Goal: Task Accomplishment & Management: Manage account settings

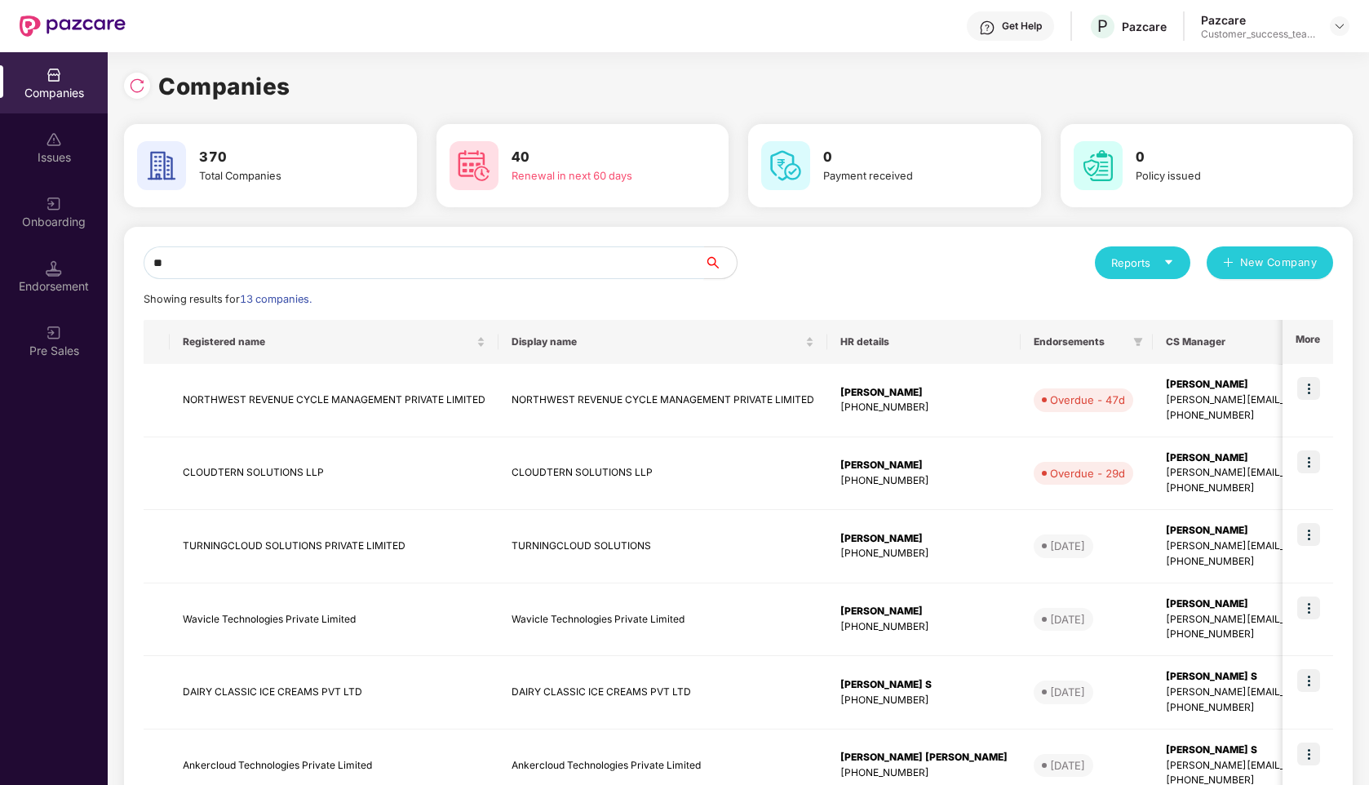
type input "*"
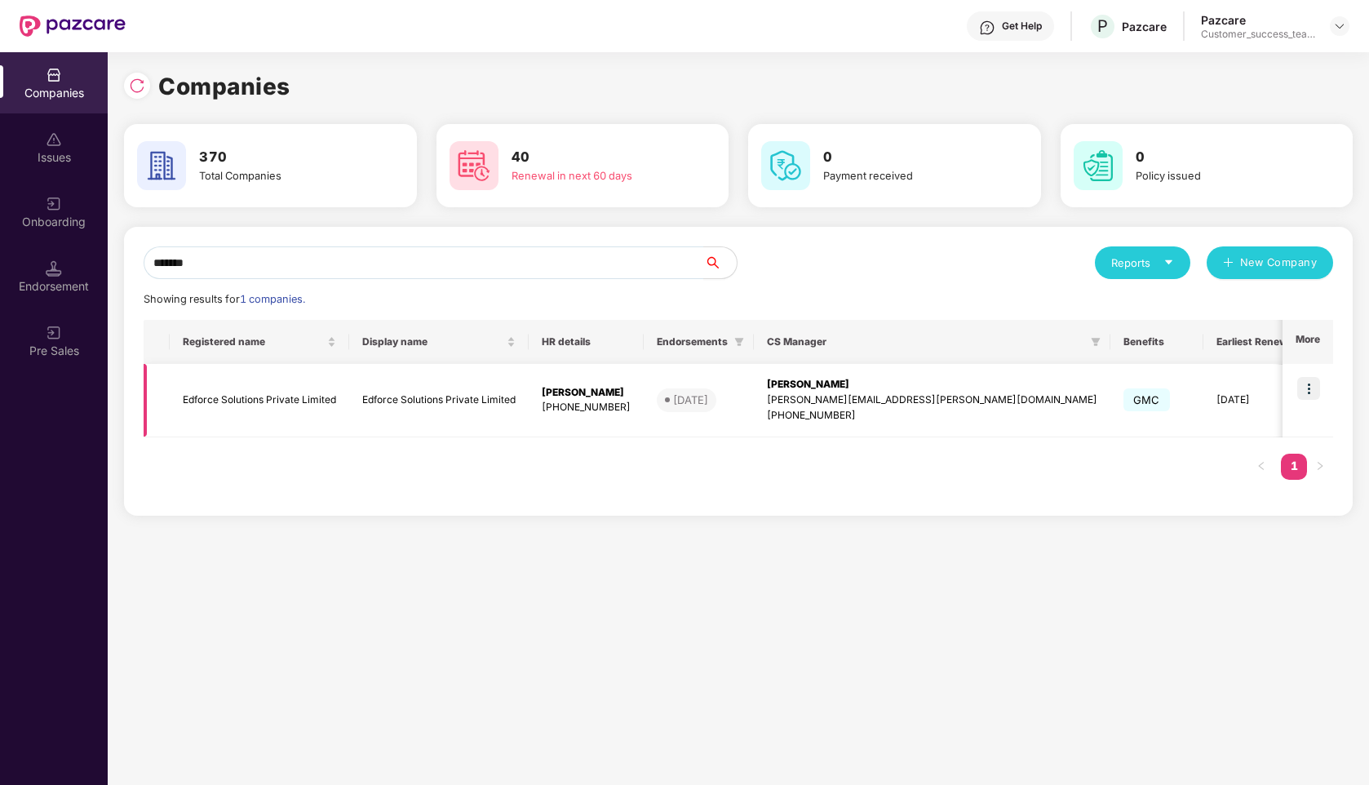
type input "*******"
click at [1311, 386] on img at bounding box center [1309, 388] width 23 height 23
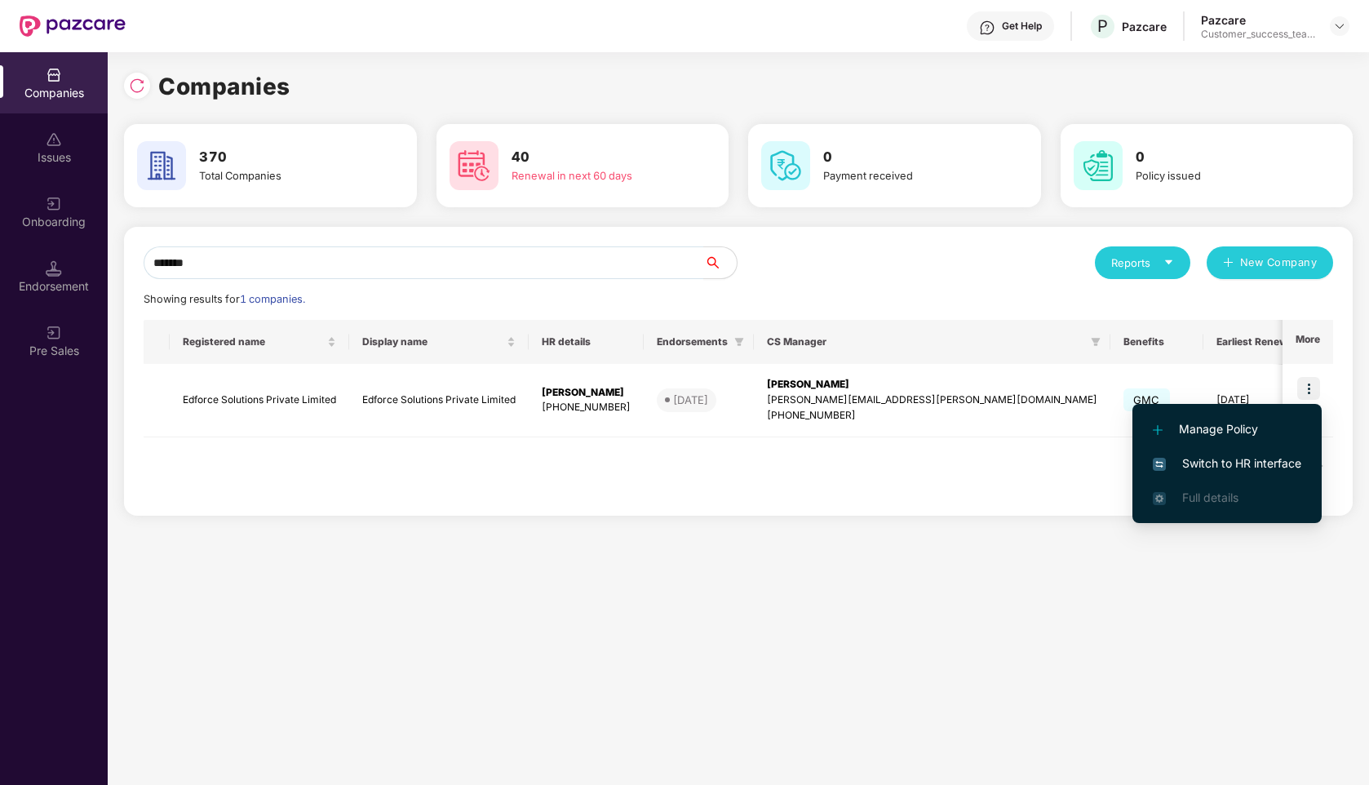
click at [1203, 465] on span "Switch to HR interface" at bounding box center [1227, 464] width 149 height 18
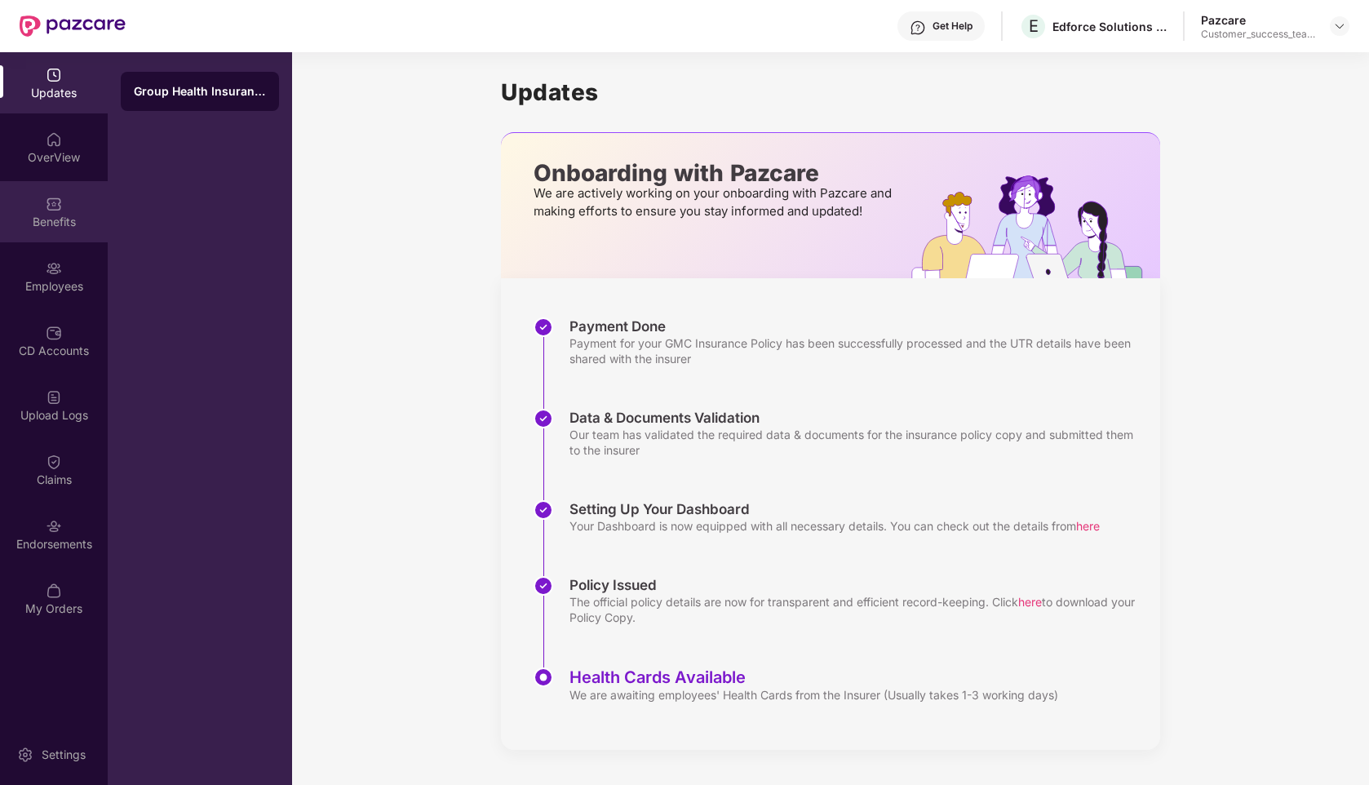
click at [53, 219] on div "Benefits" at bounding box center [54, 222] width 108 height 16
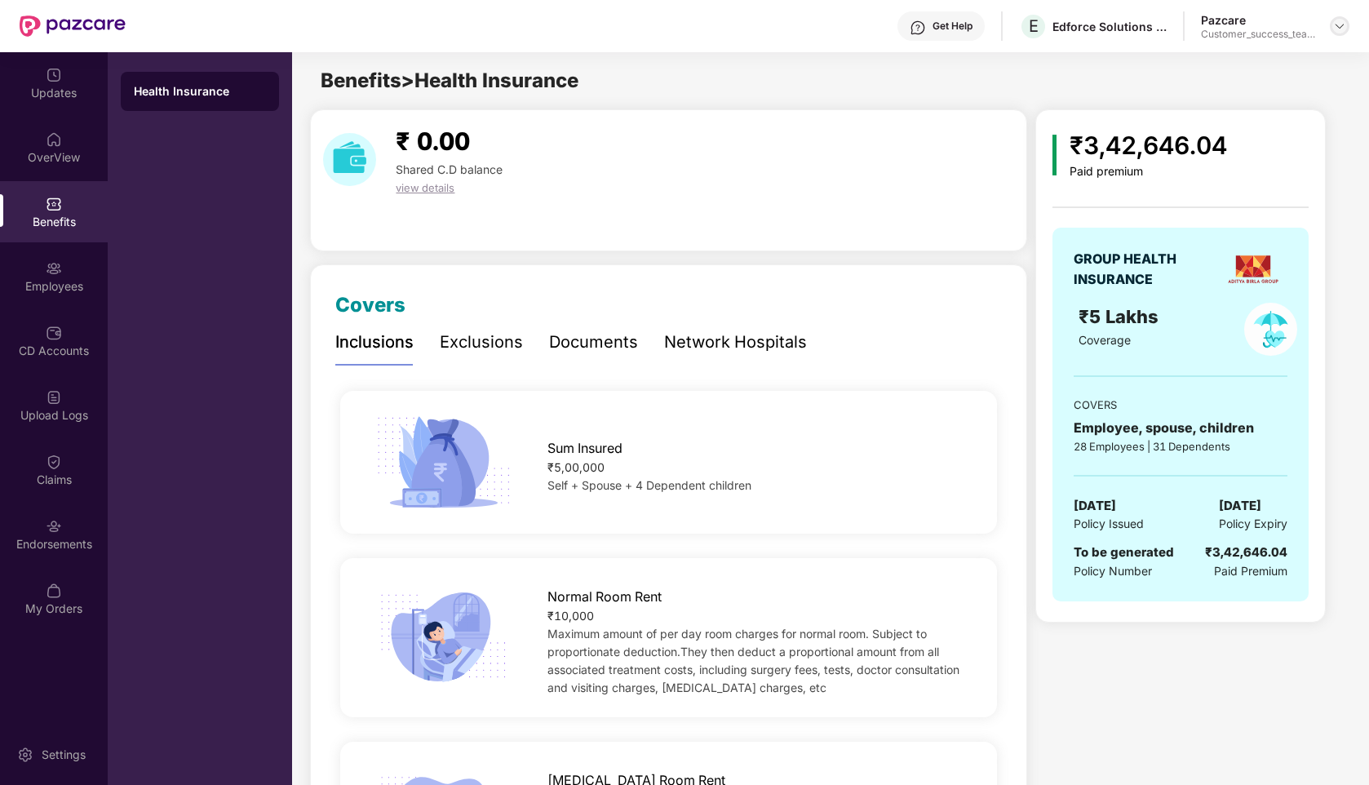
click at [1341, 34] on div at bounding box center [1340, 26] width 20 height 20
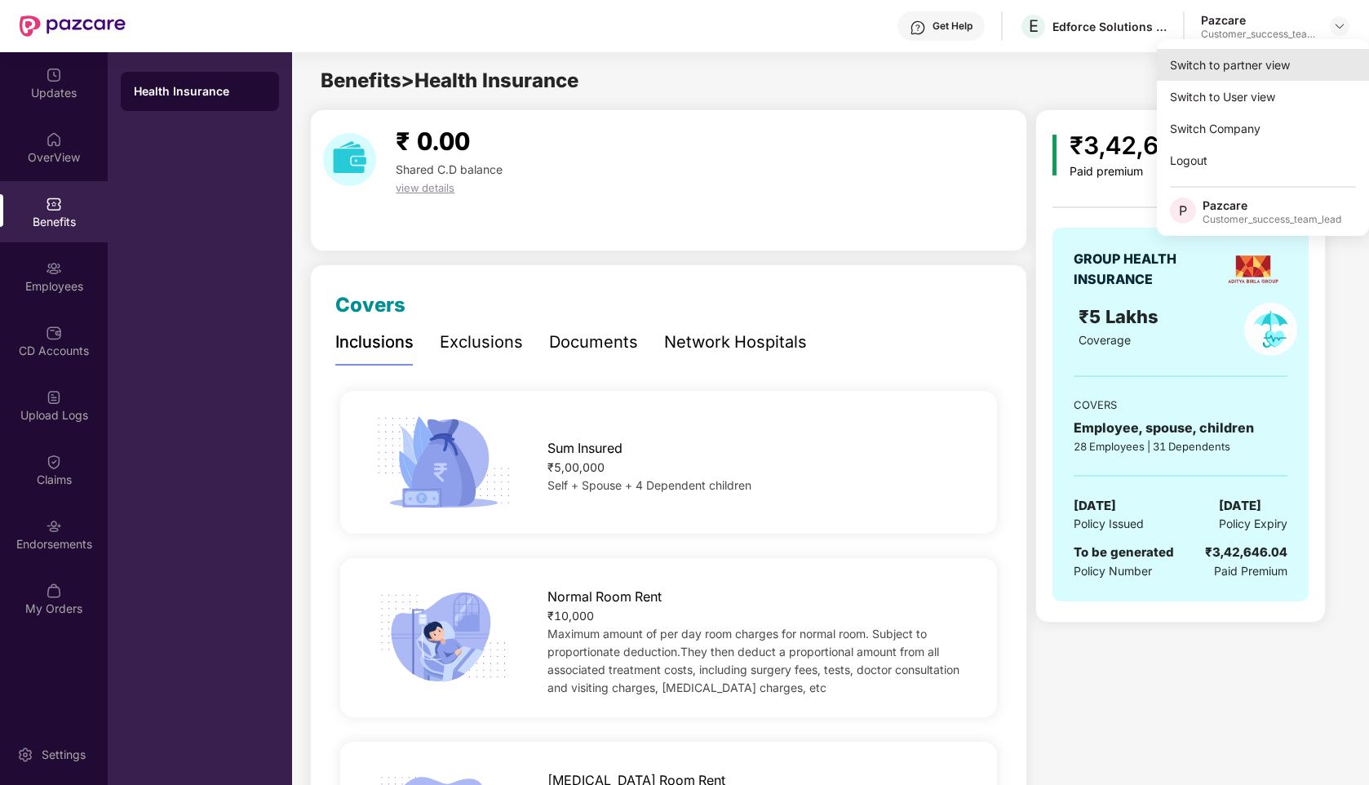
click at [1237, 68] on div "Switch to partner view" at bounding box center [1263, 65] width 212 height 32
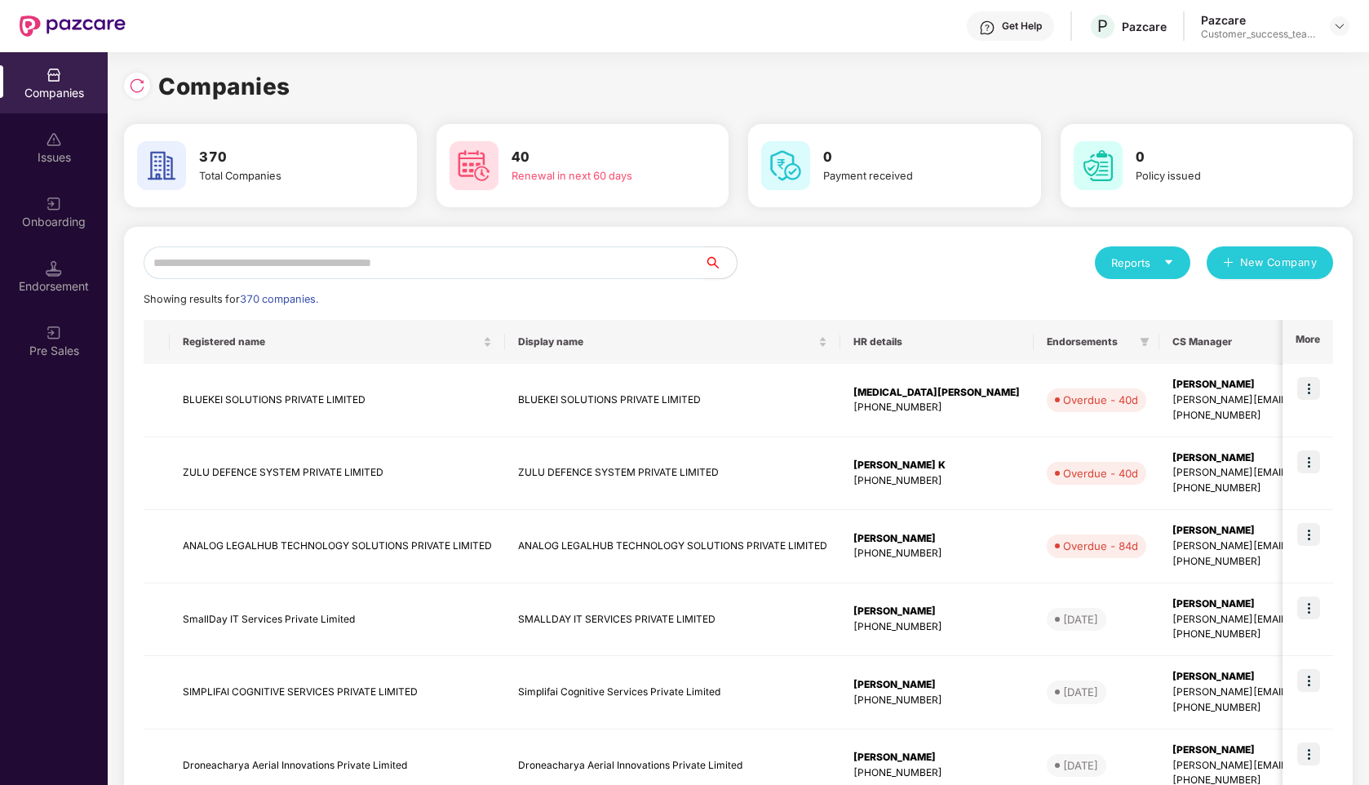
click at [483, 267] on input "text" at bounding box center [424, 262] width 561 height 33
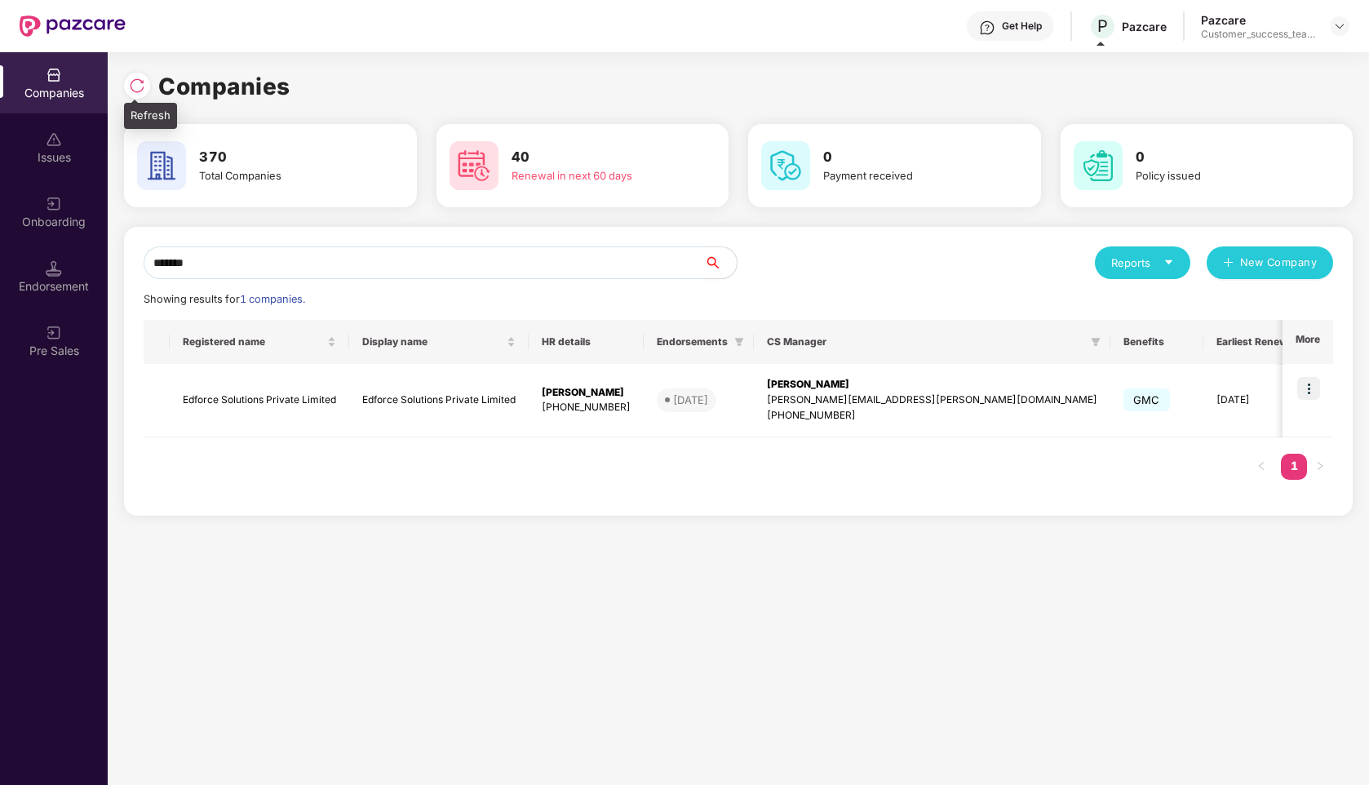
click at [139, 83] on img at bounding box center [137, 86] width 16 height 16
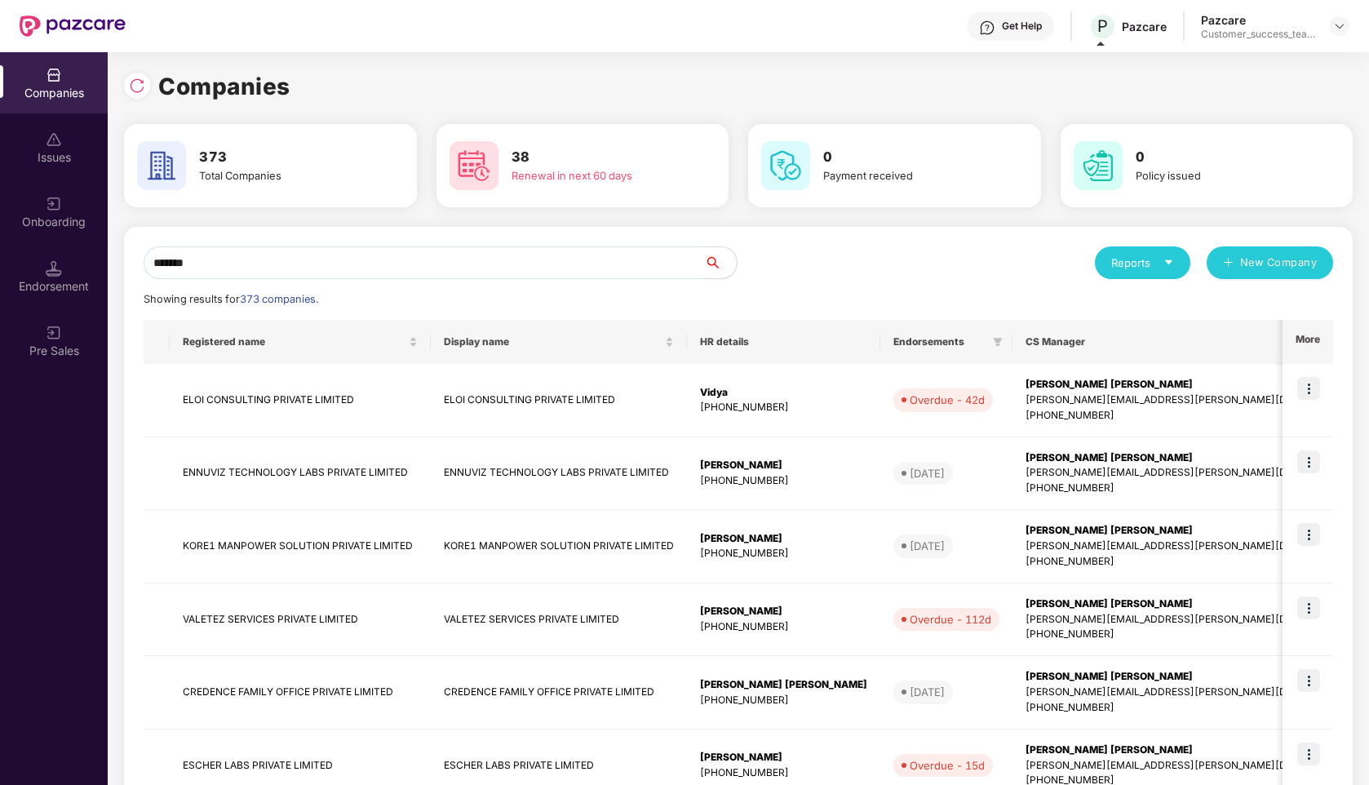
click at [253, 262] on input "*******" at bounding box center [424, 262] width 561 height 33
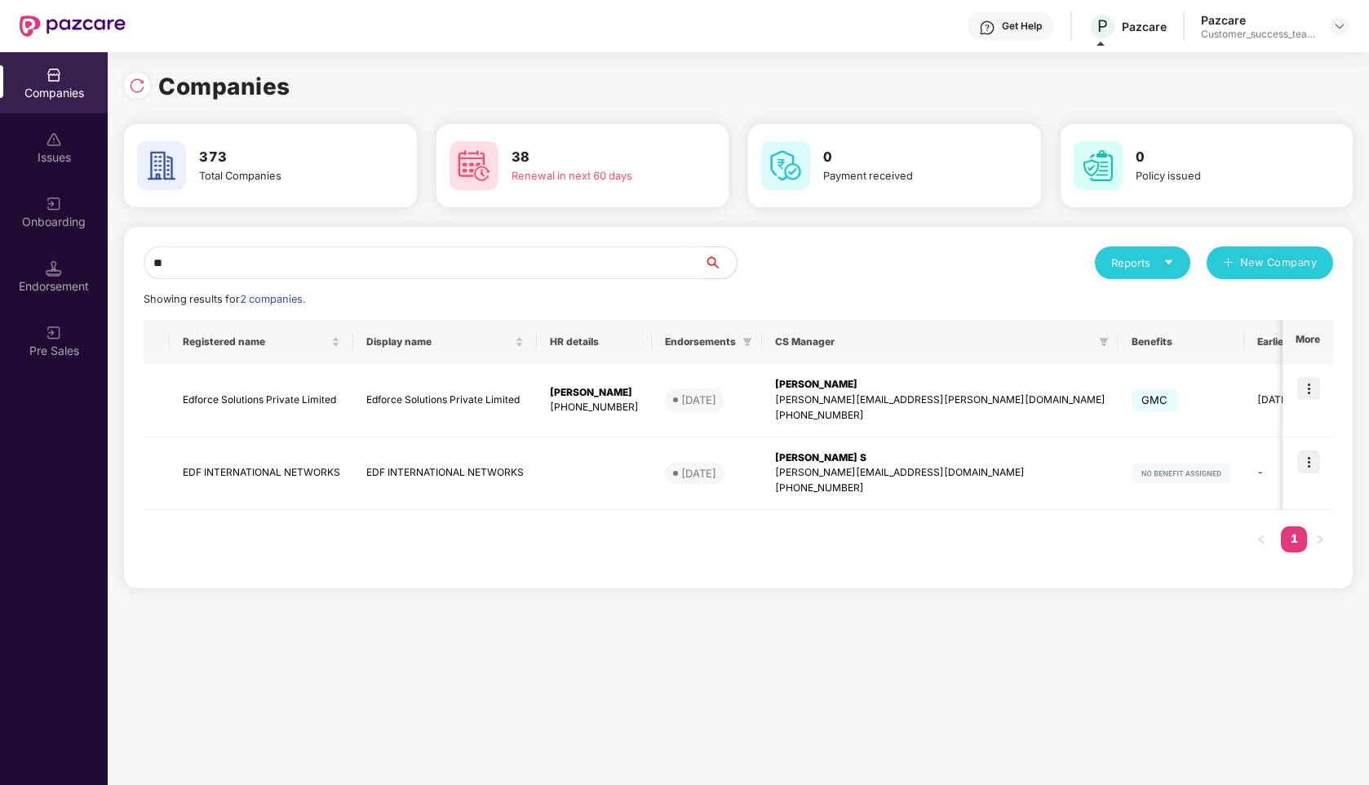
type input "*"
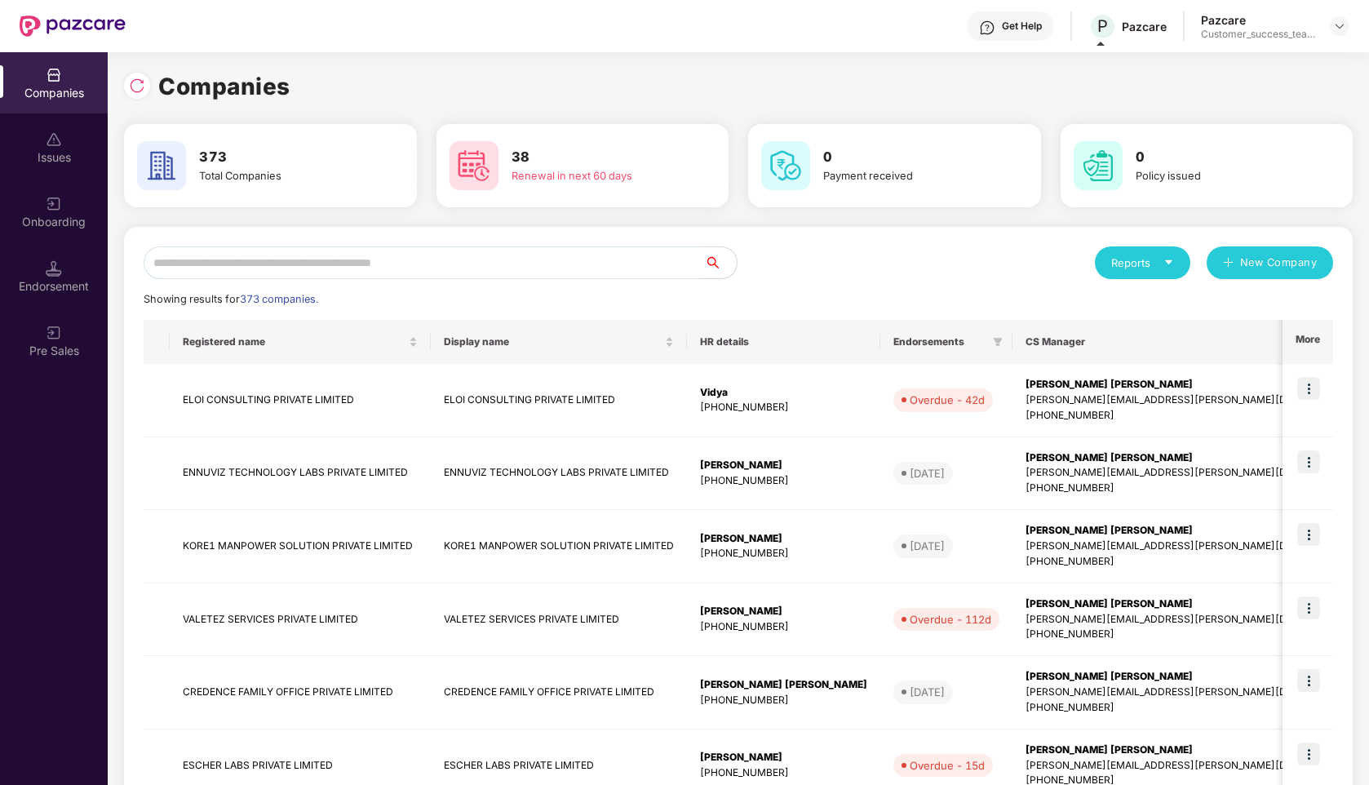
click at [38, 253] on div "Endorsement" at bounding box center [54, 276] width 108 height 61
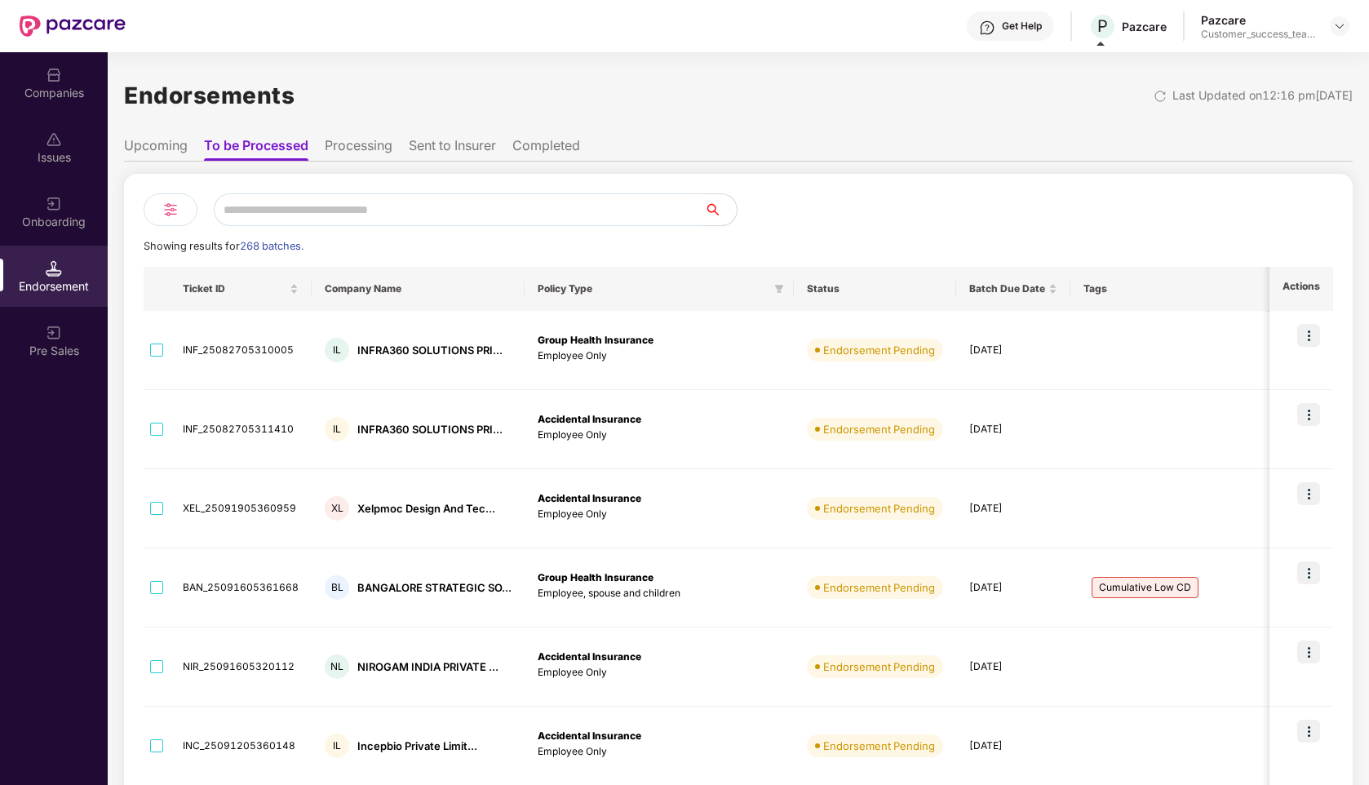
click at [174, 206] on img at bounding box center [171, 210] width 20 height 20
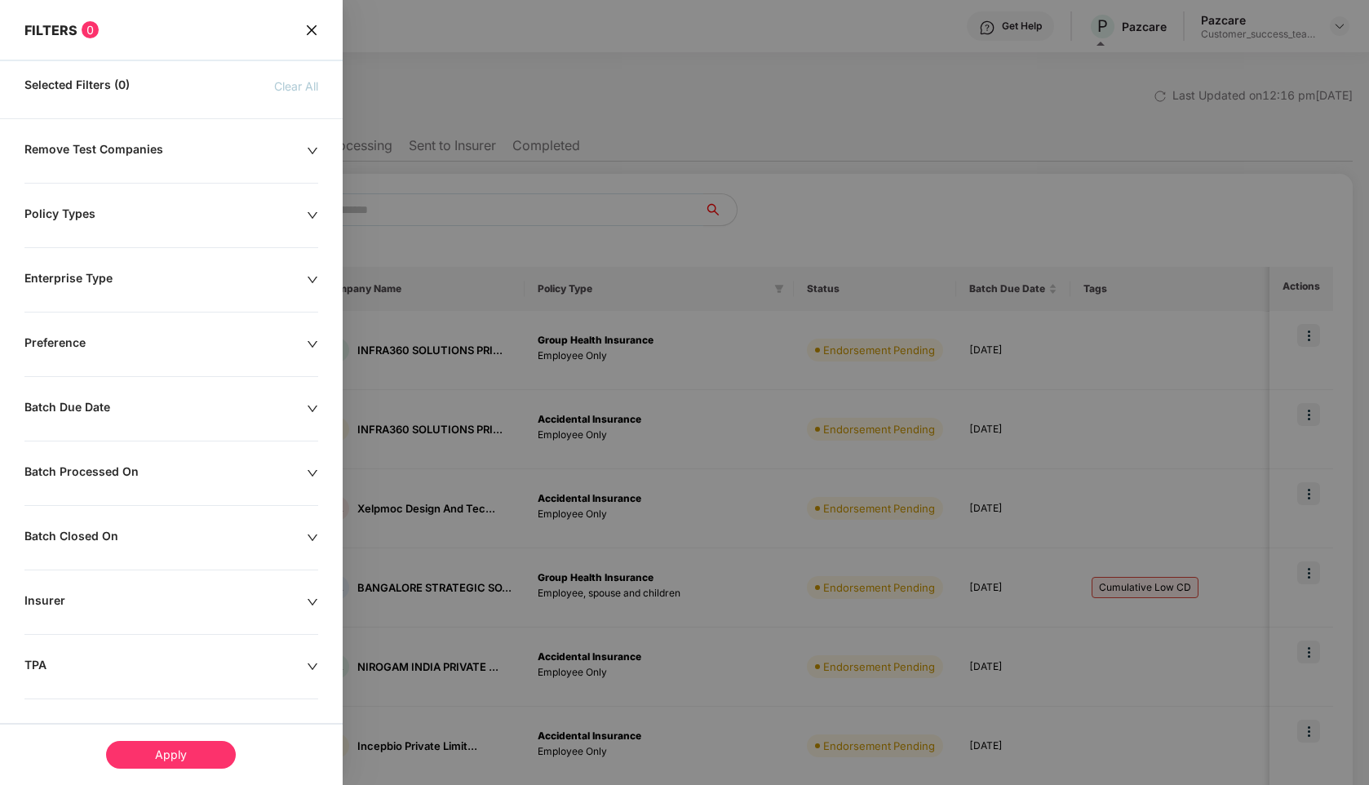
click at [153, 277] on div "Enterprise Type" at bounding box center [165, 280] width 282 height 18
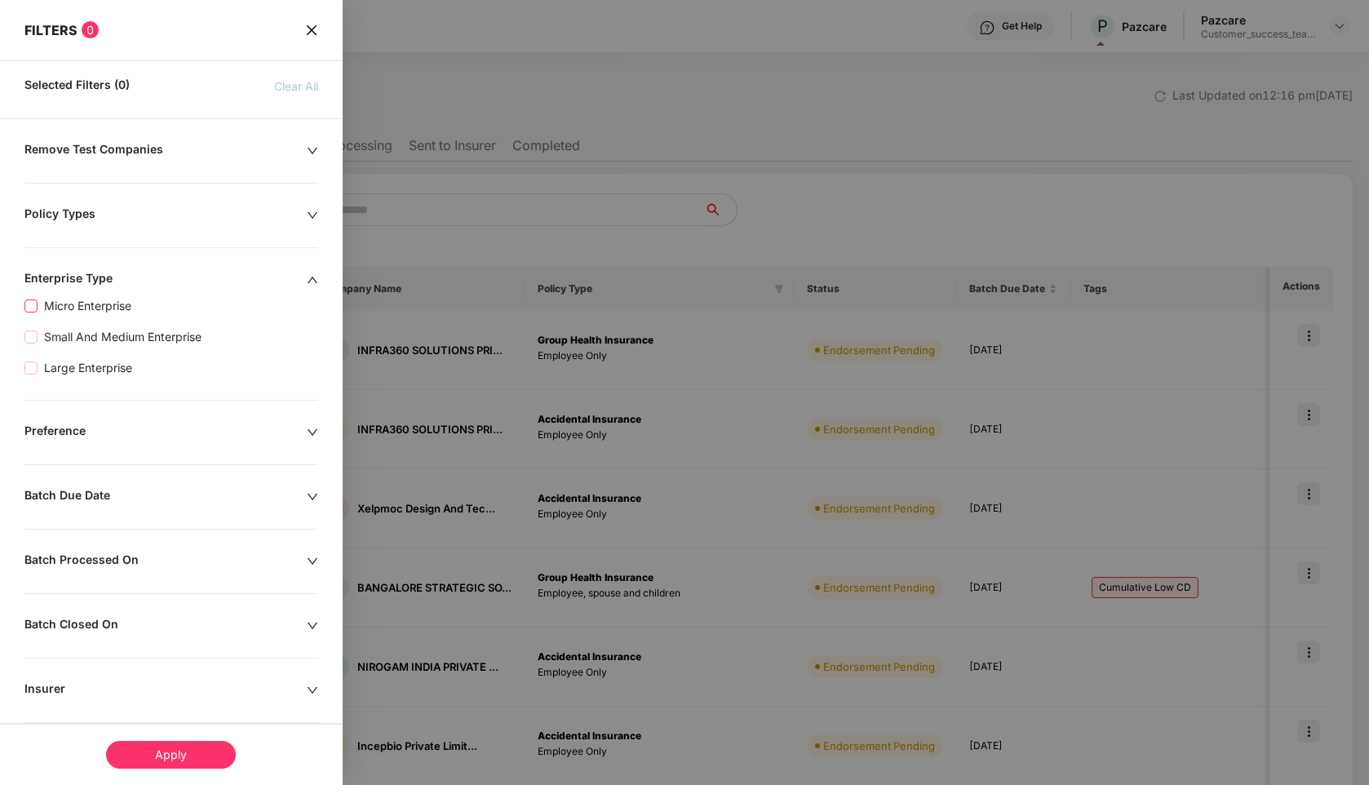
click at [68, 306] on span "Micro Enterprise" at bounding box center [88, 306] width 100 height 18
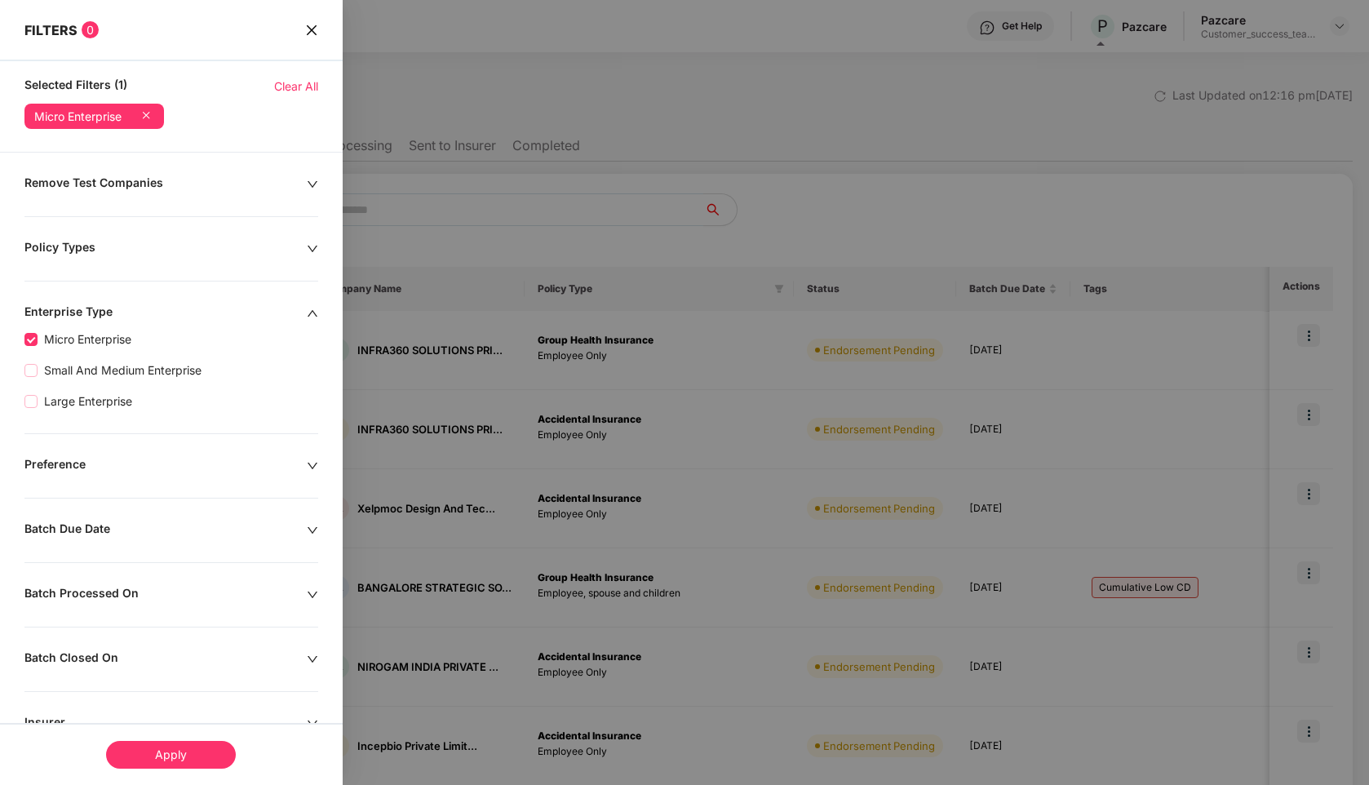
click at [312, 310] on icon "up" at bounding box center [312, 313] width 11 height 11
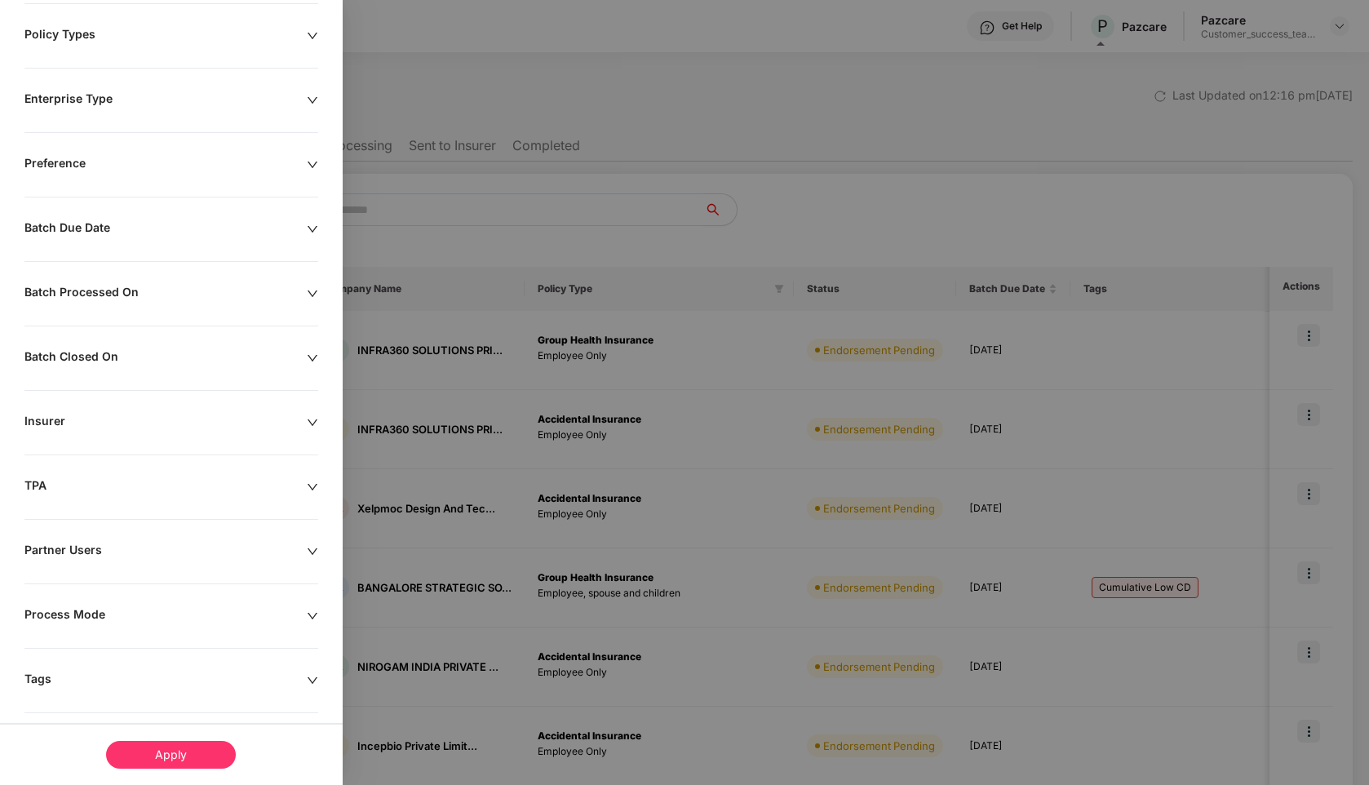
scroll to position [229, 0]
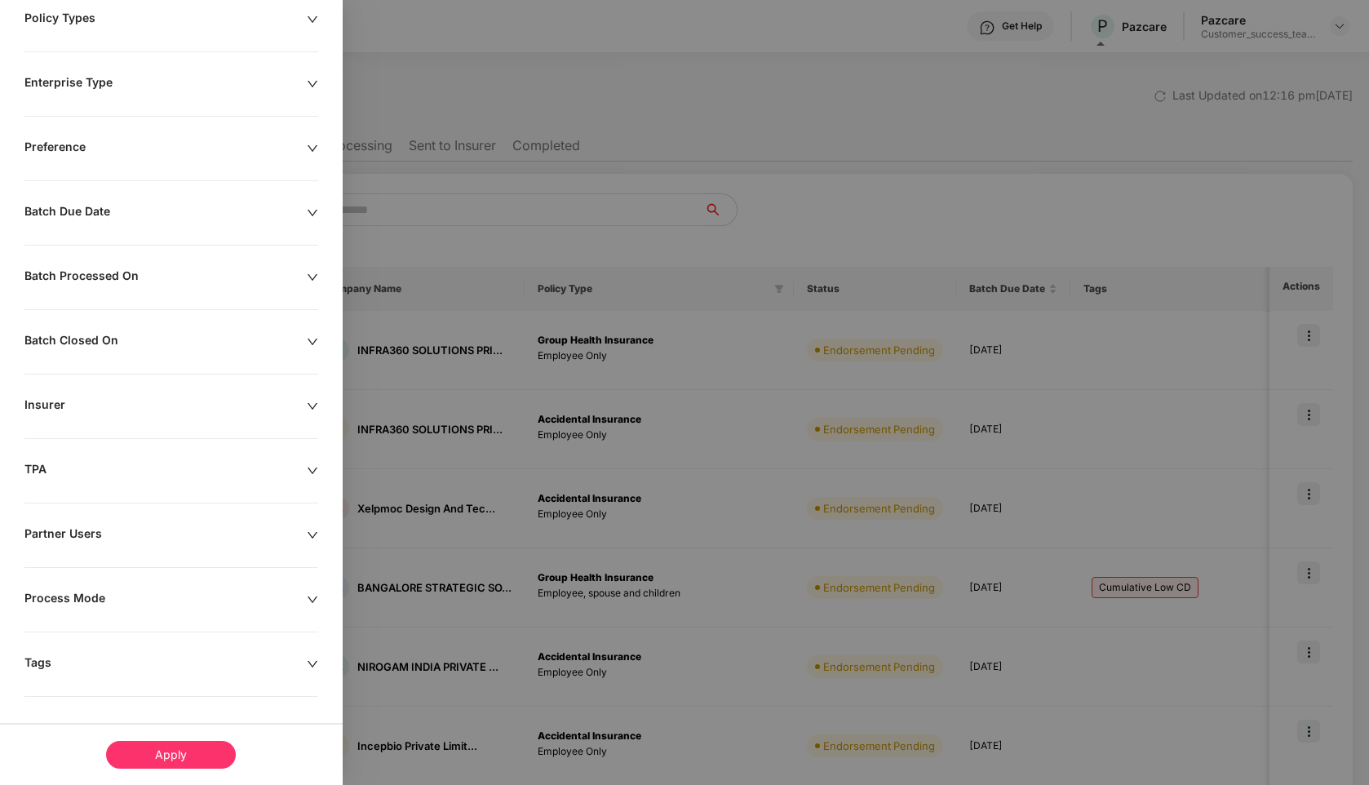
click at [118, 530] on div "Partner Users" at bounding box center [165, 535] width 282 height 18
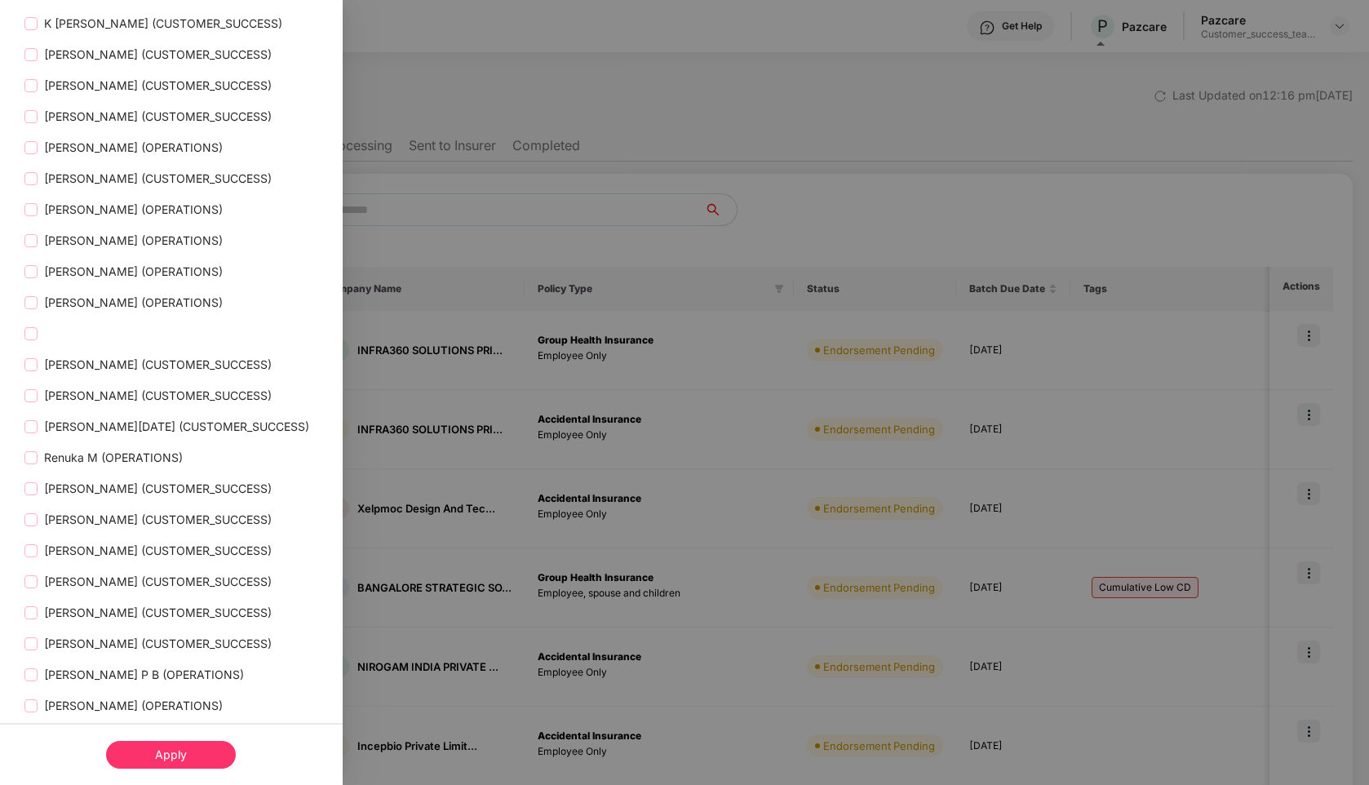
scroll to position [1755, 0]
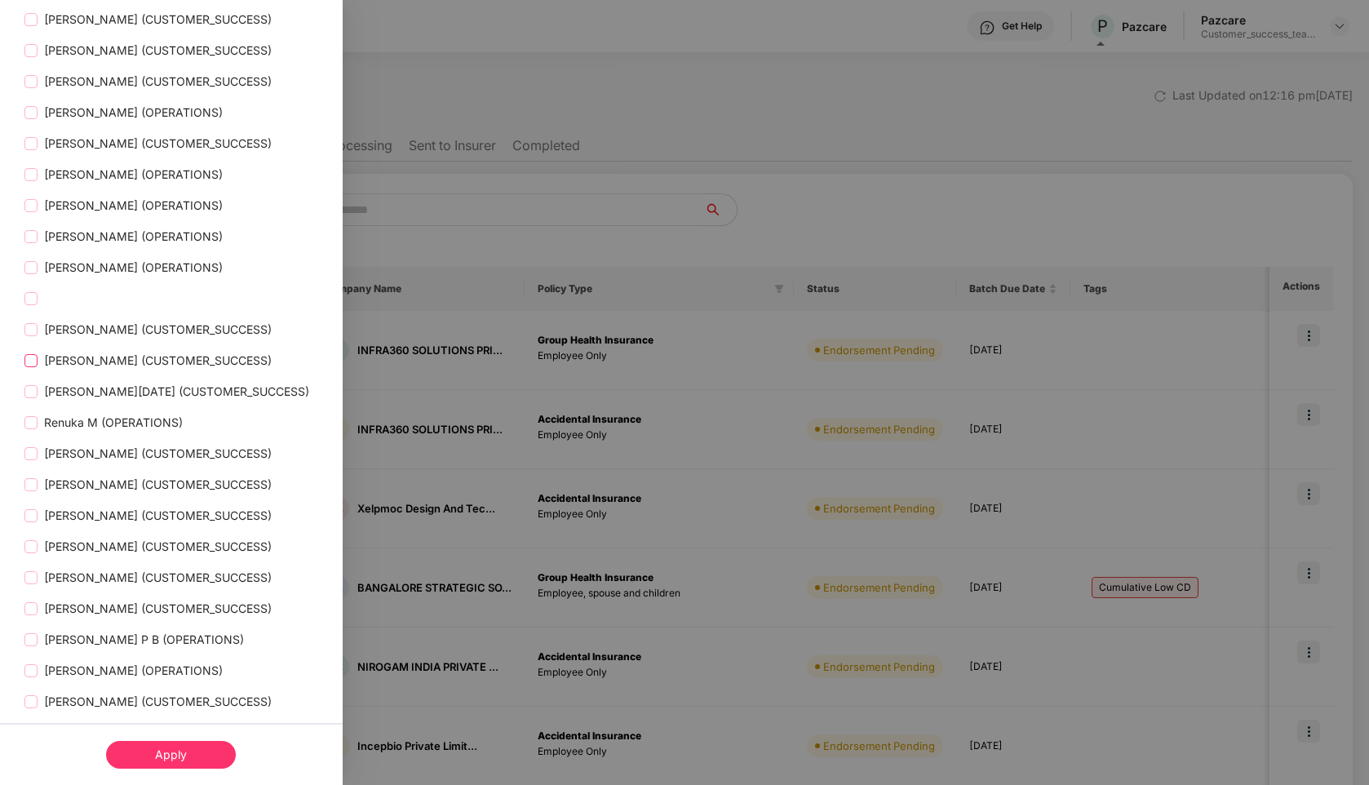
click at [38, 370] on span "[PERSON_NAME] (CUSTOMER_SUCCESS)" at bounding box center [158, 361] width 241 height 18
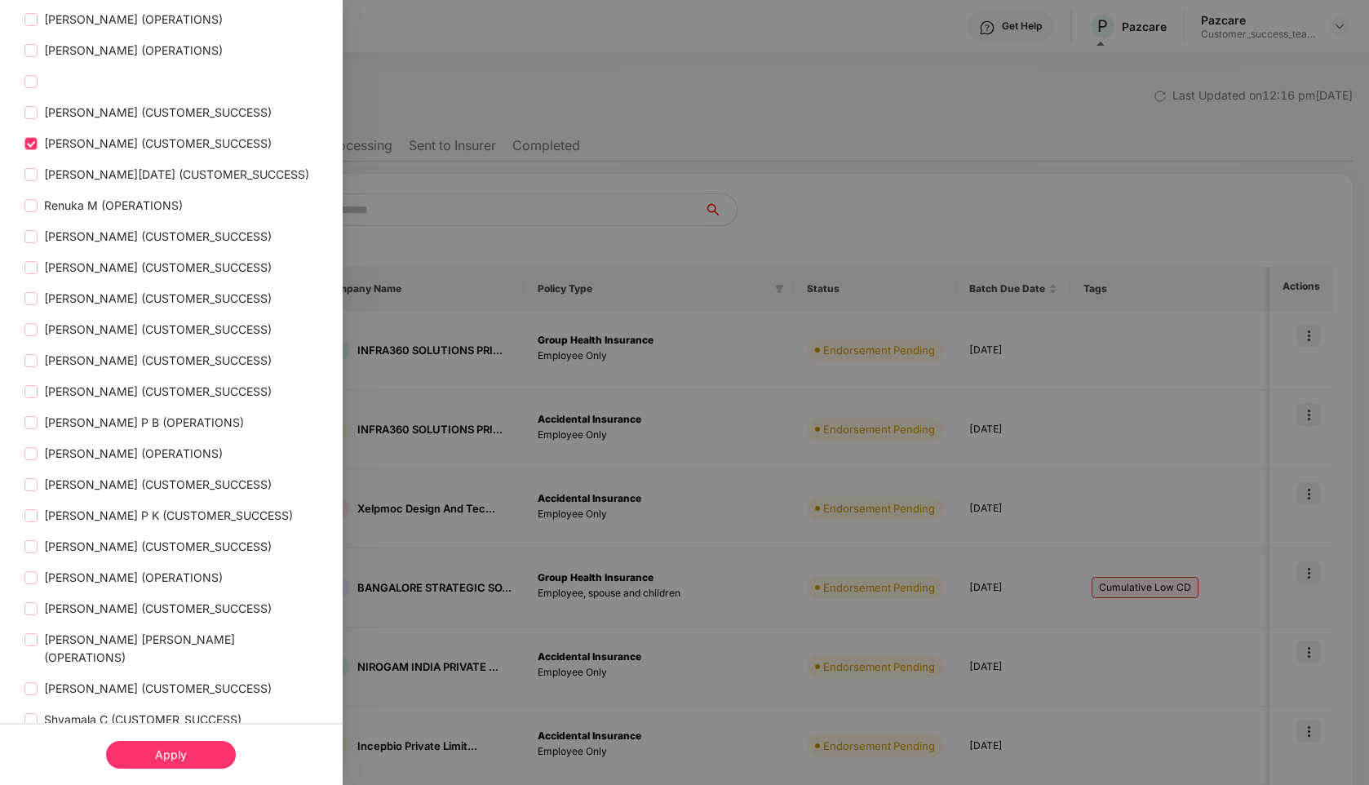
scroll to position [1993, 0]
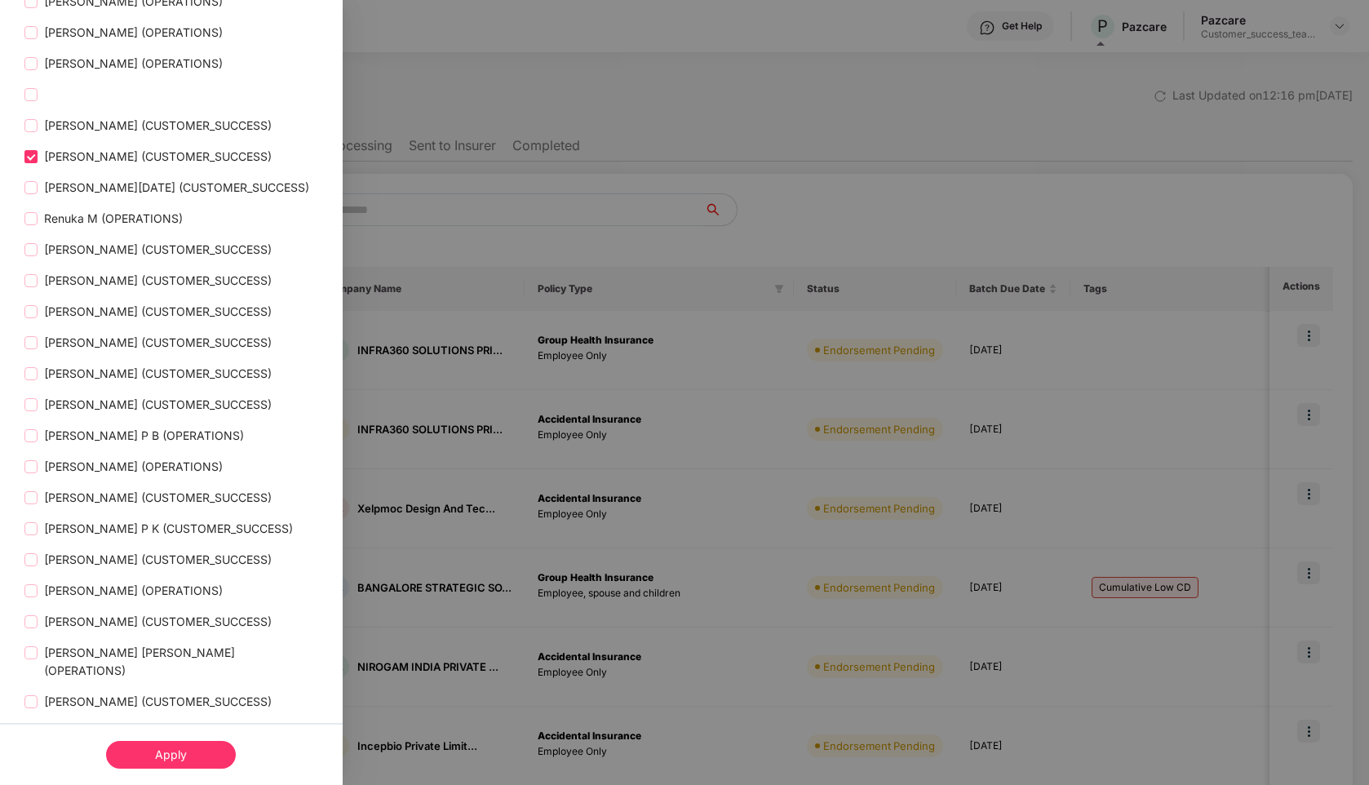
click at [26, 166] on label "[PERSON_NAME] (CUSTOMER_SUCCESS)" at bounding box center [151, 157] width 254 height 18
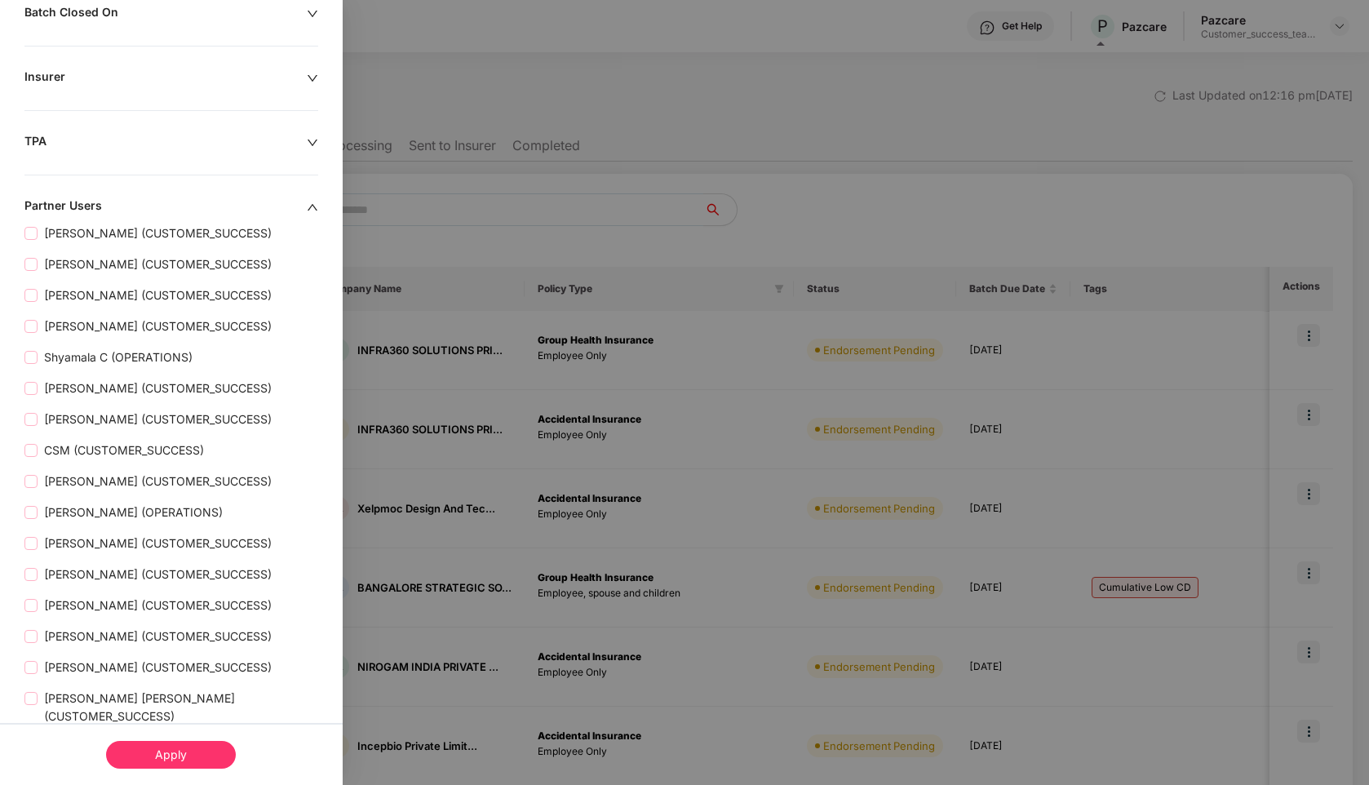
scroll to position [548, 0]
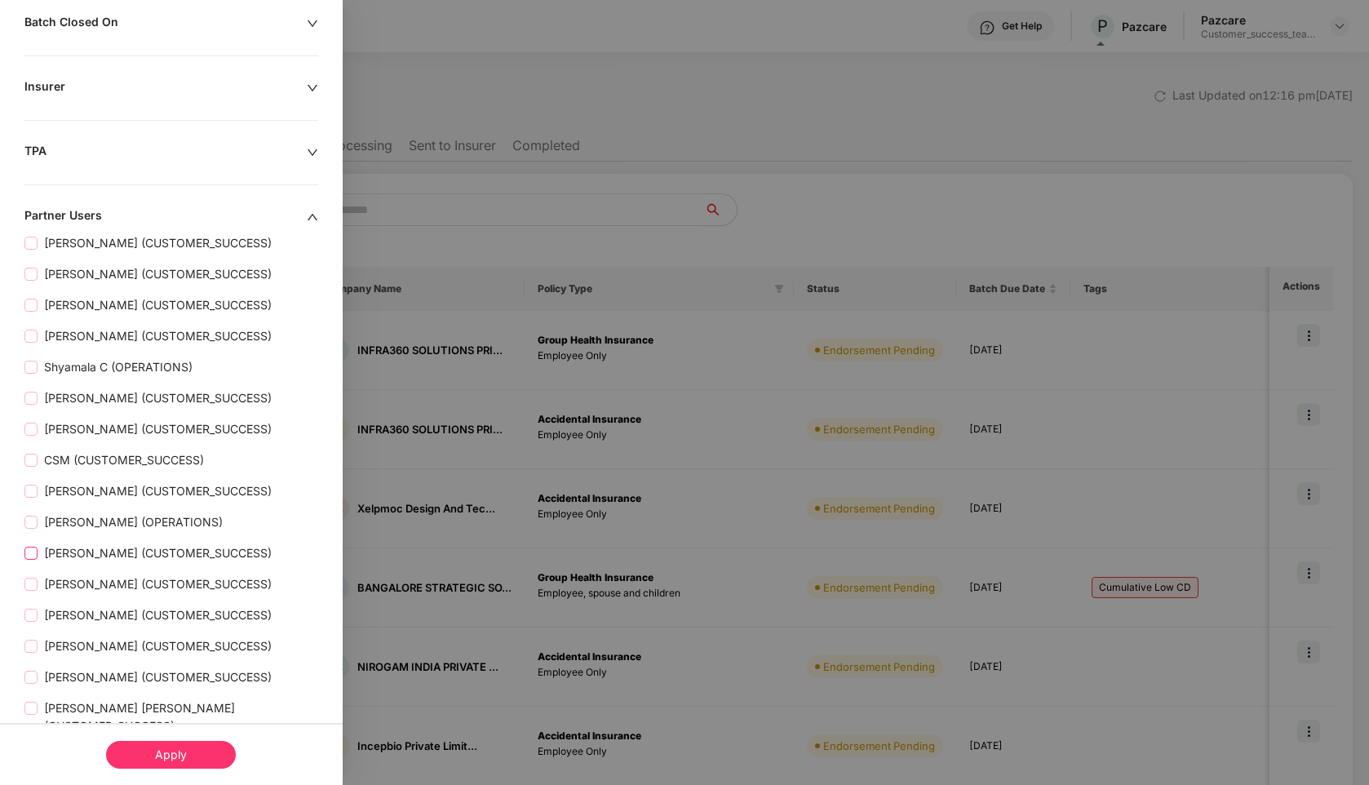
click at [39, 562] on span "[PERSON_NAME] (CUSTOMER_SUCCESS)" at bounding box center [158, 553] width 241 height 18
click at [163, 748] on div "Apply" at bounding box center [171, 755] width 130 height 28
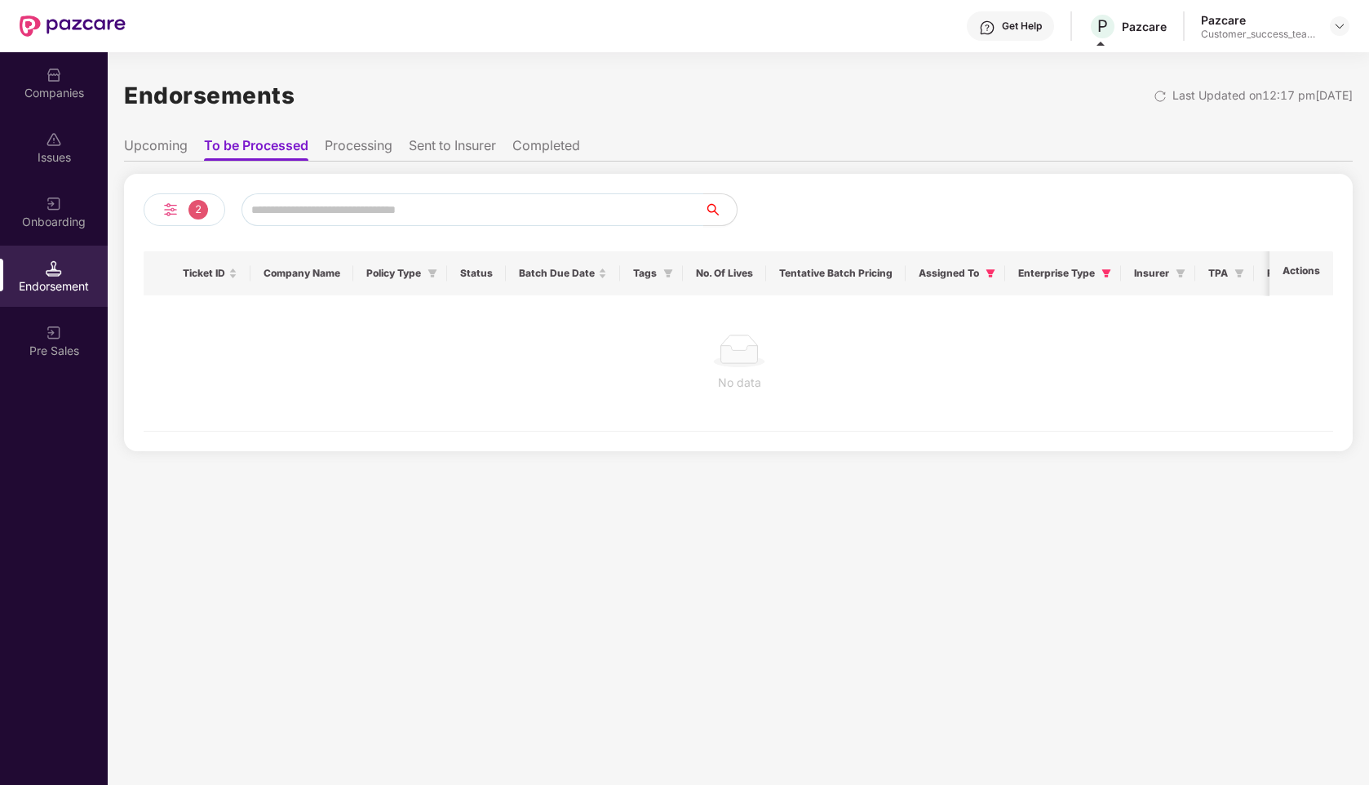
click at [178, 215] on img at bounding box center [171, 210] width 20 height 20
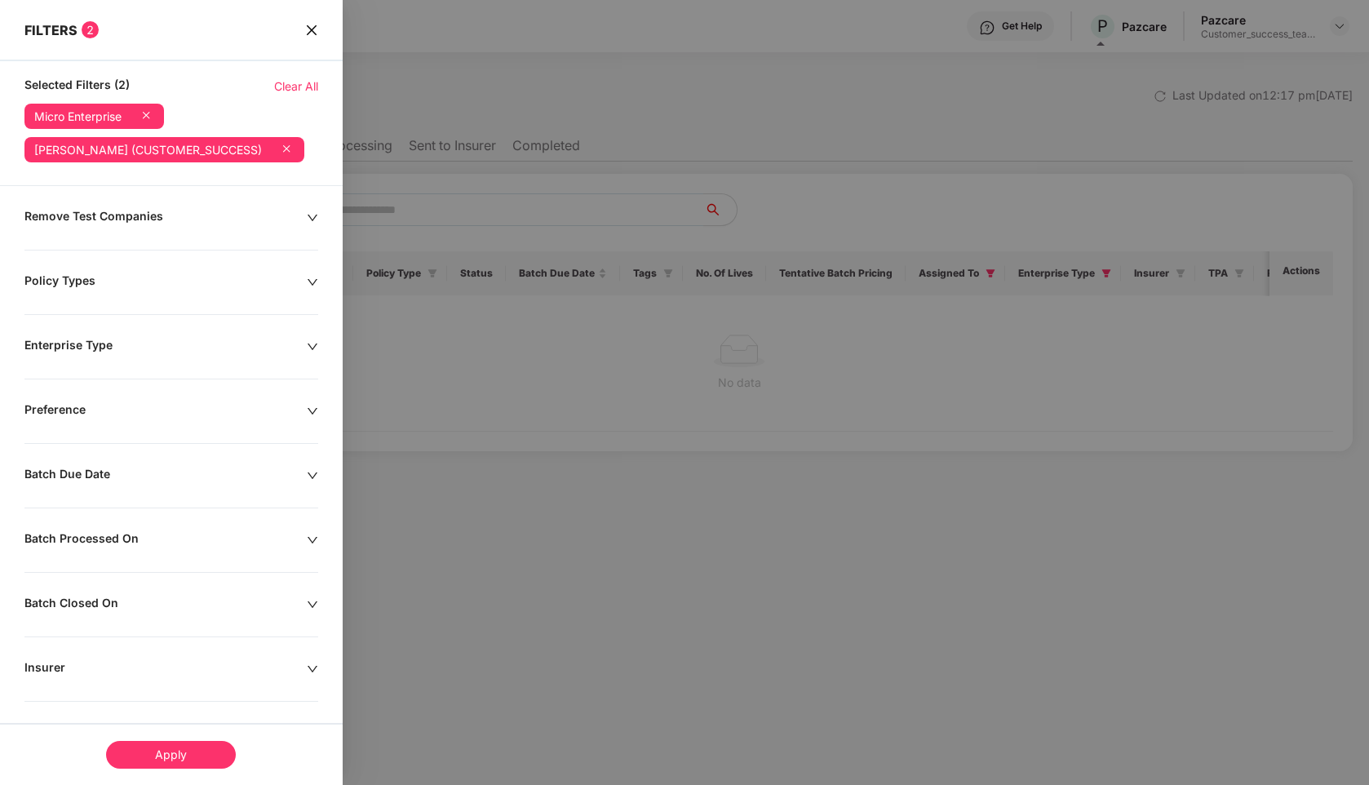
click at [283, 150] on icon at bounding box center [286, 148] width 7 height 7
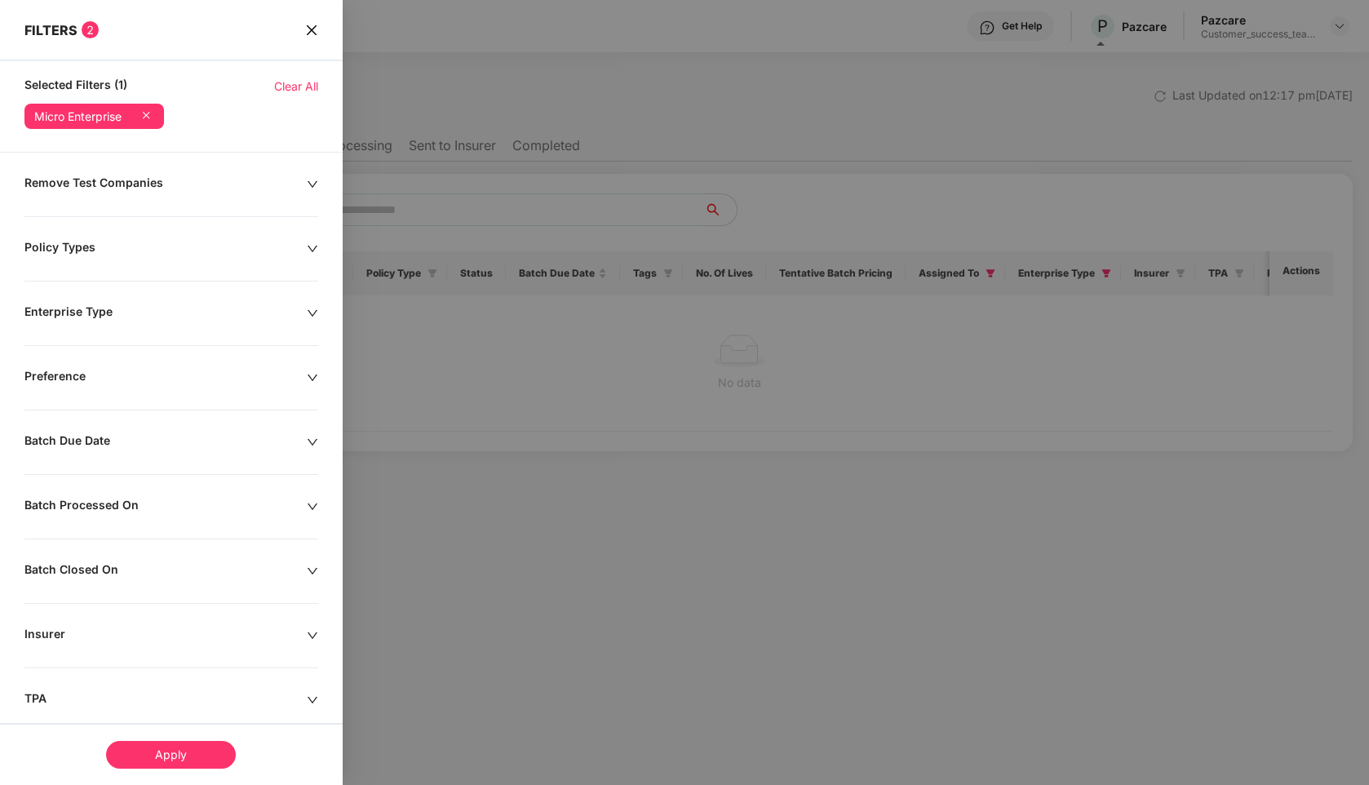
click at [153, 109] on icon at bounding box center [146, 115] width 16 height 16
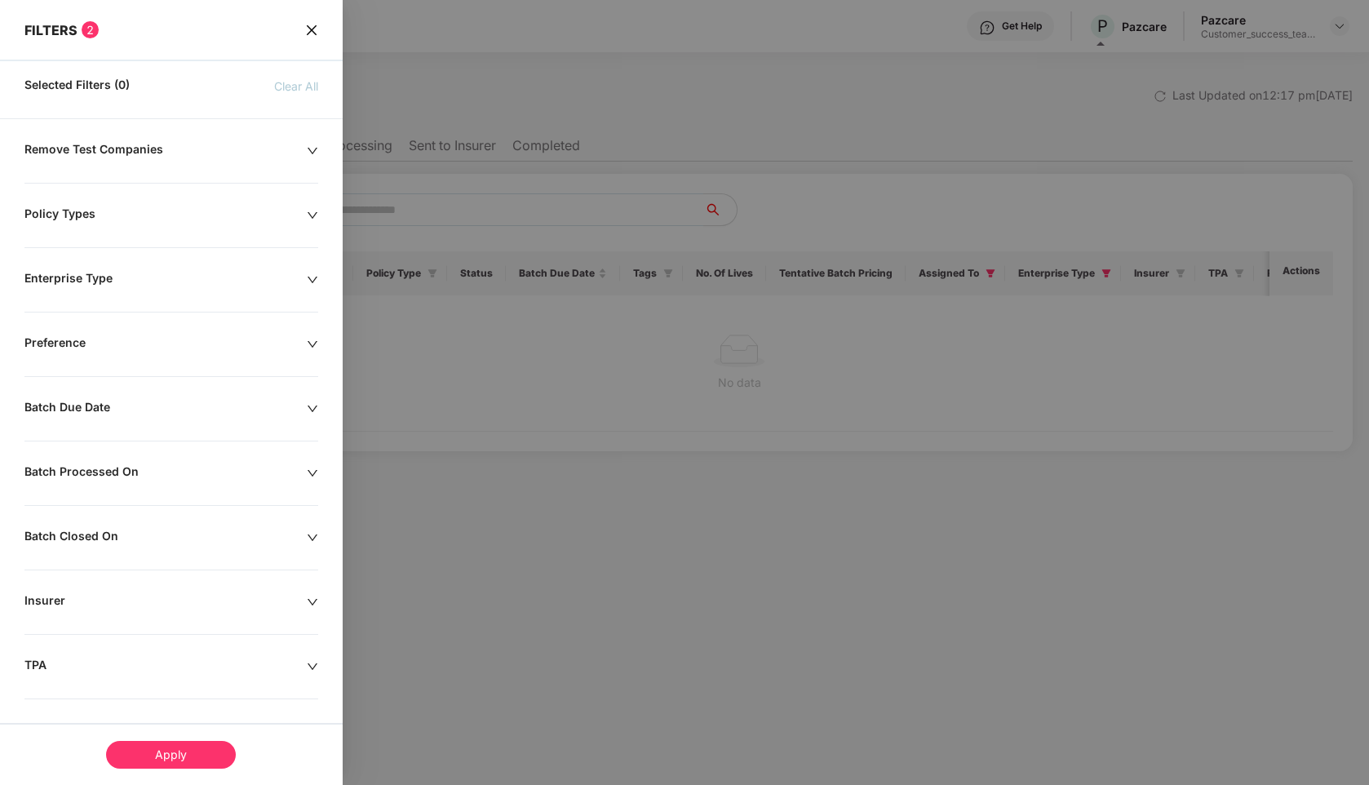
click at [313, 36] on icon "close" at bounding box center [311, 30] width 13 height 13
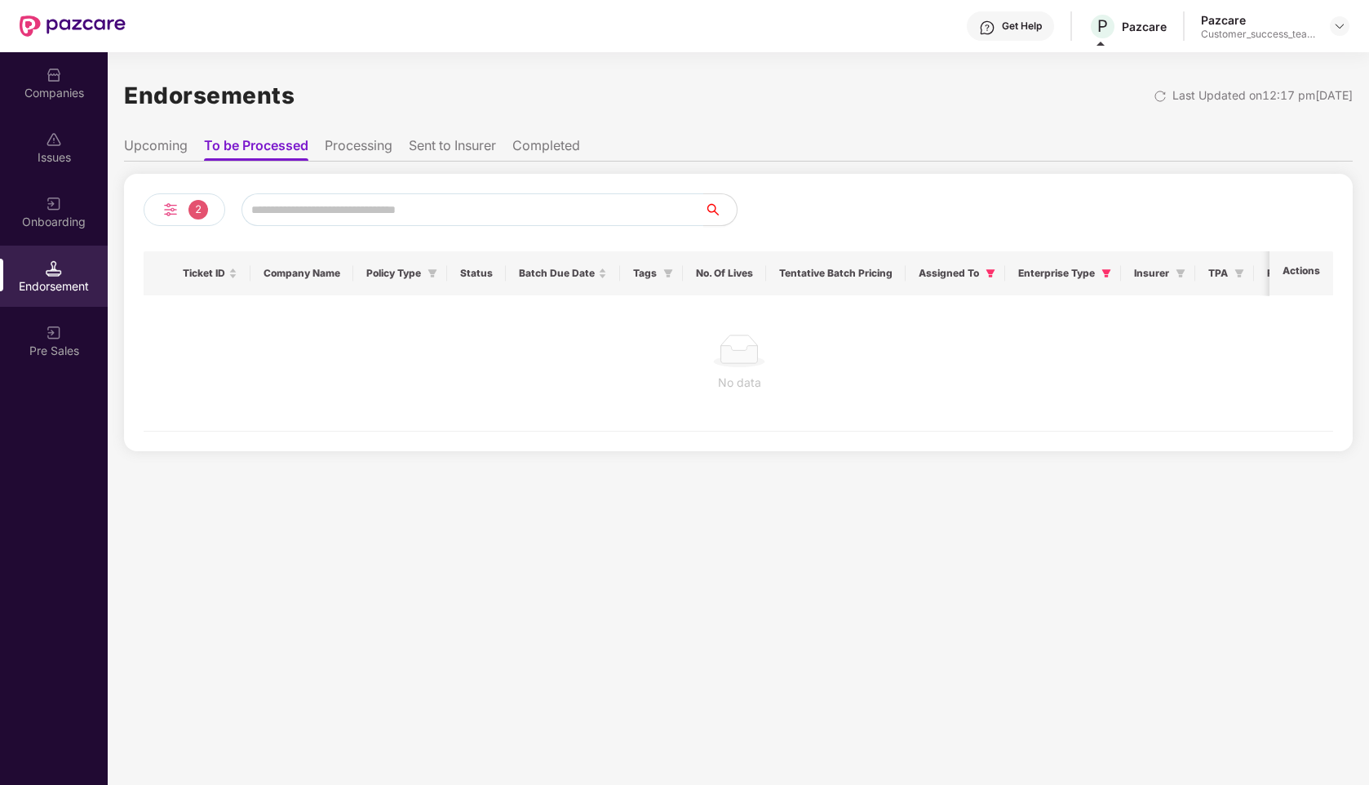
click at [465, 147] on li "Sent to Insurer" at bounding box center [452, 149] width 87 height 24
click at [171, 204] on img at bounding box center [171, 210] width 20 height 20
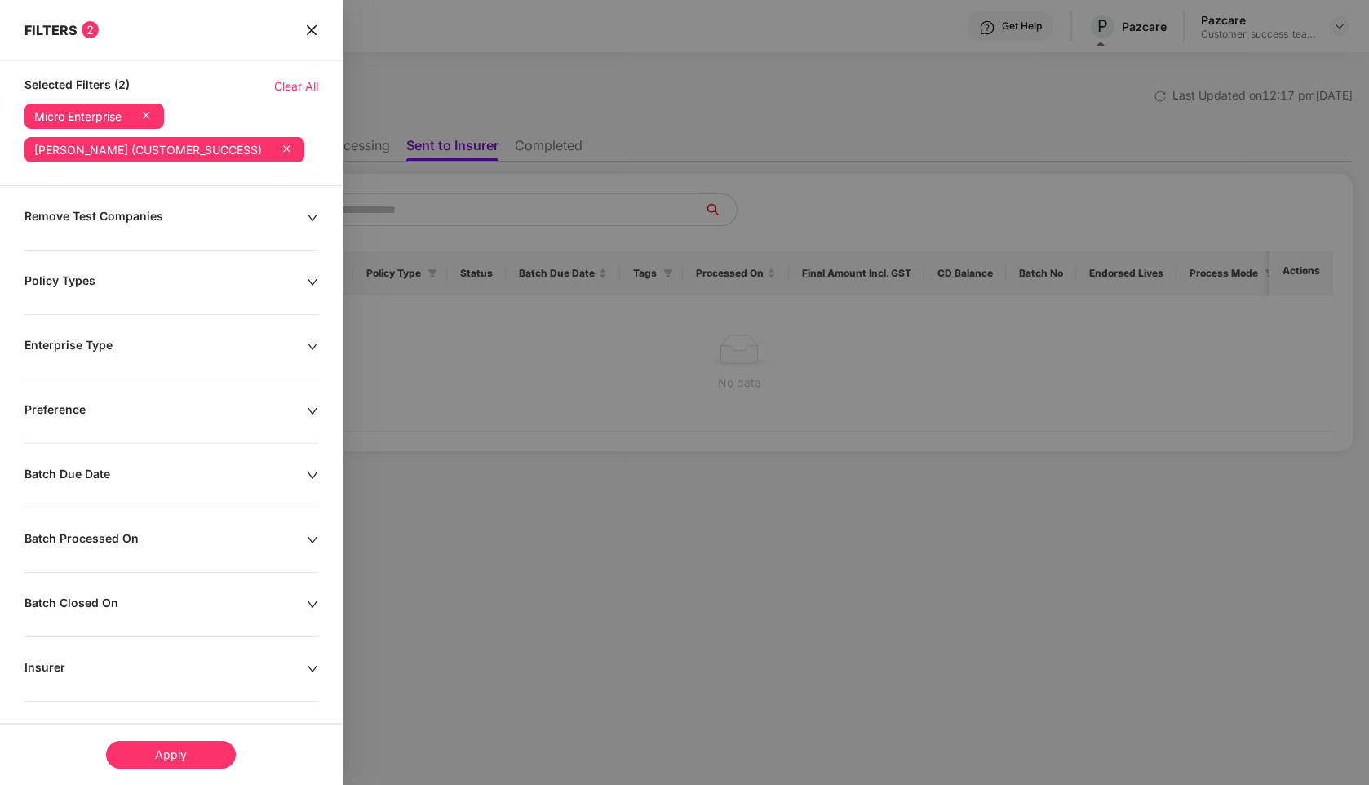
click at [299, 89] on span "Clear All" at bounding box center [296, 87] width 44 height 18
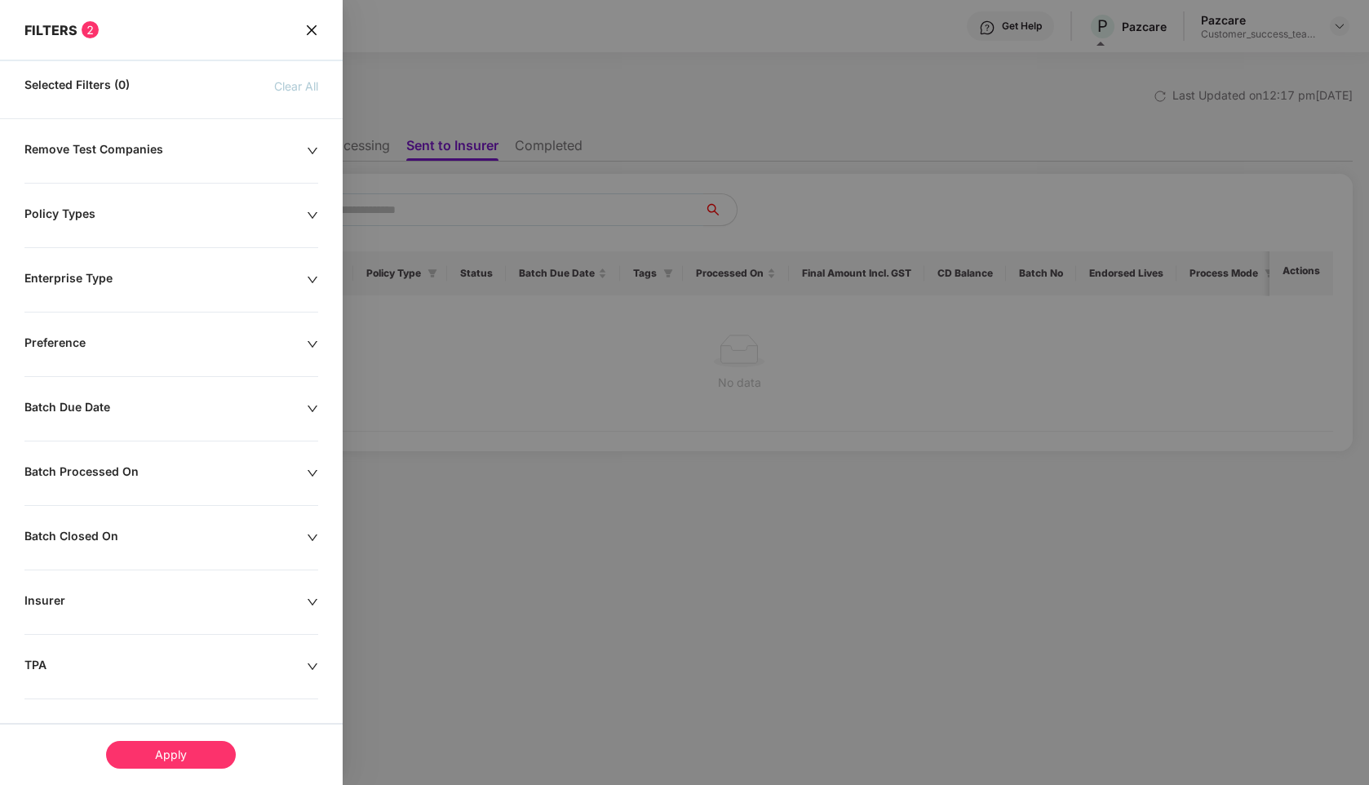
click at [153, 753] on div "Apply" at bounding box center [171, 755] width 130 height 28
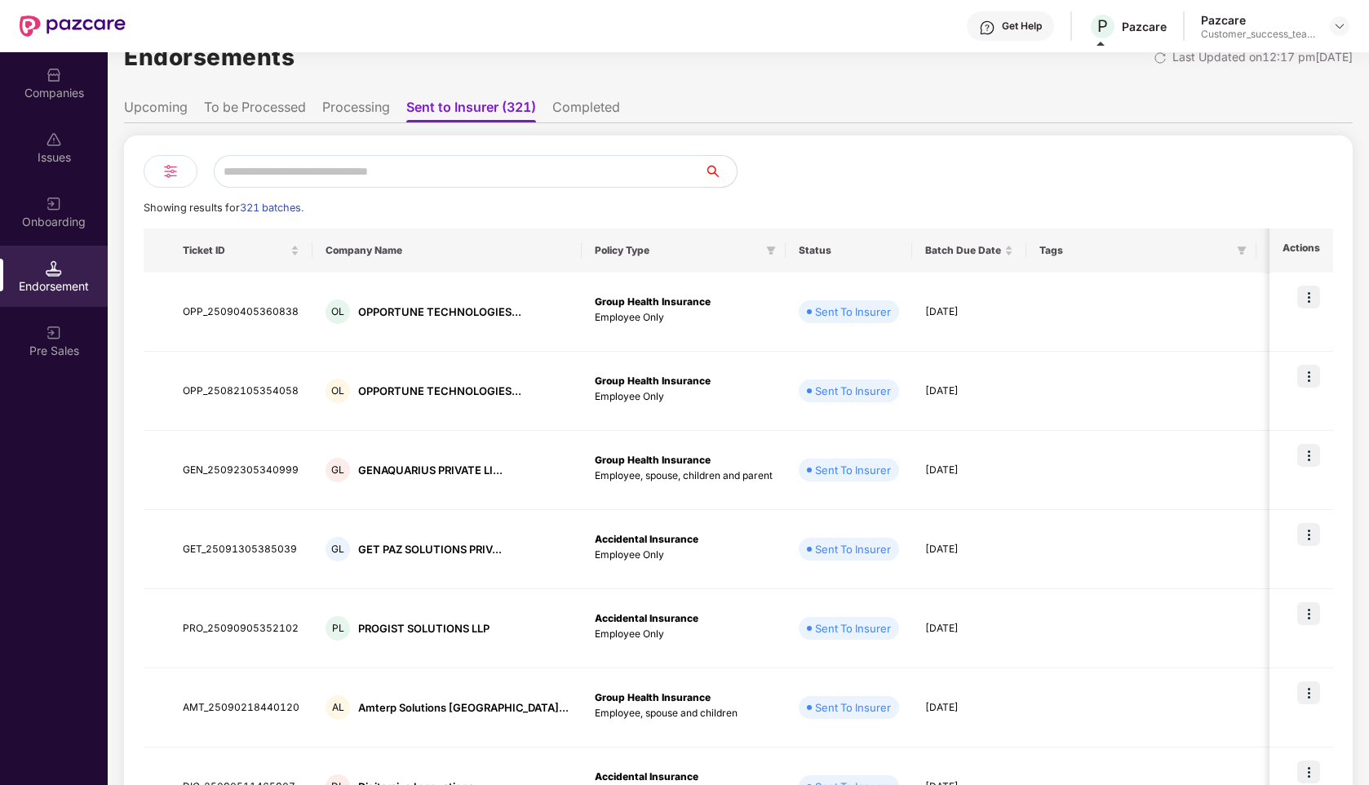
scroll to position [0, 0]
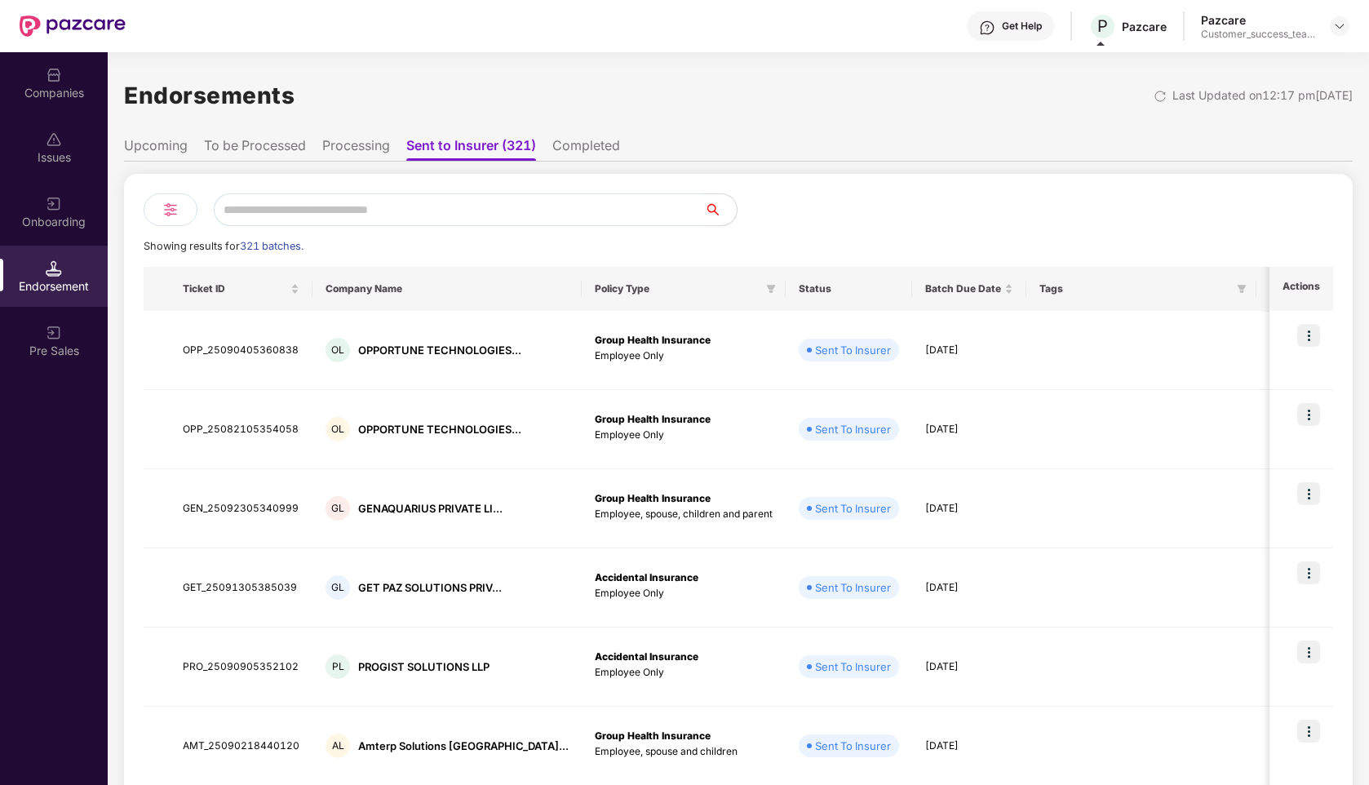
click at [577, 138] on li "Completed" at bounding box center [586, 149] width 68 height 24
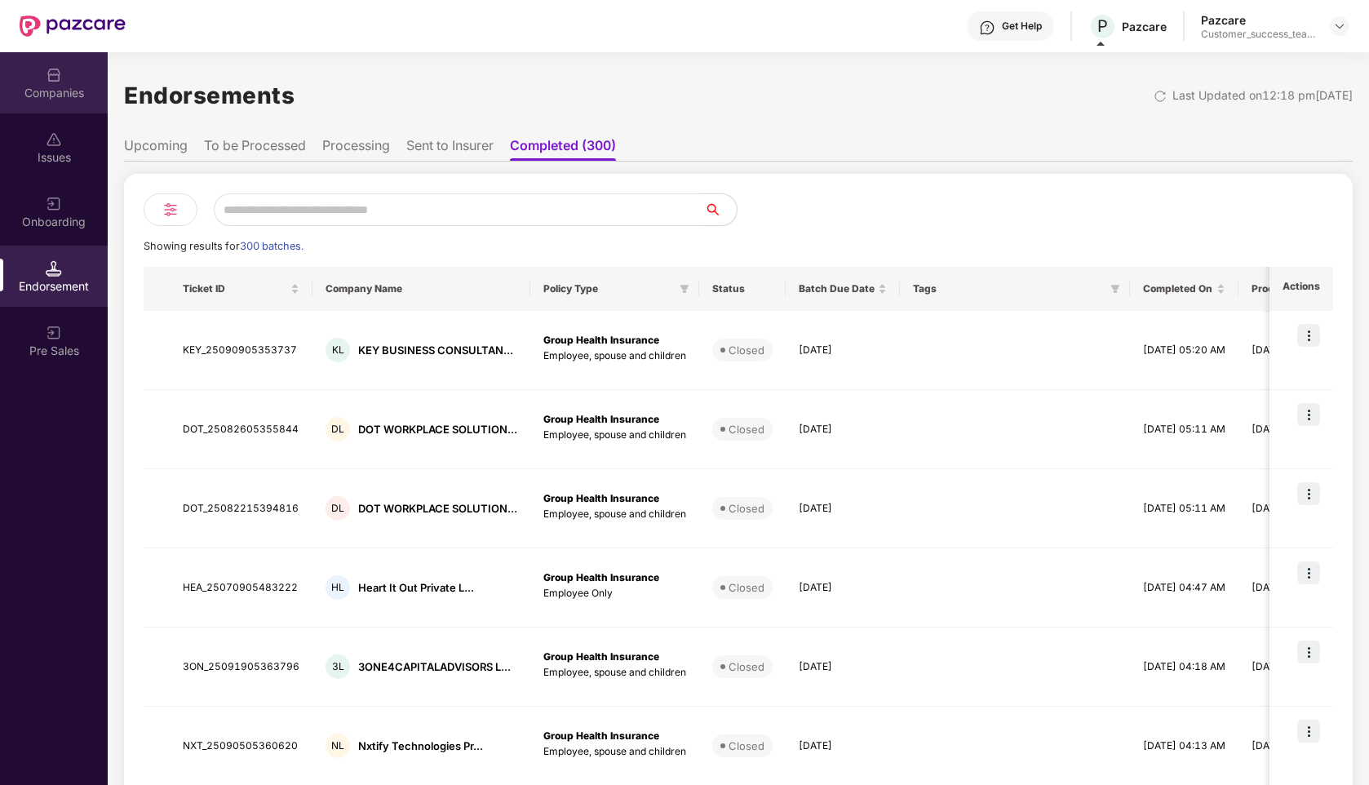
click at [65, 83] on div "Companies" at bounding box center [54, 82] width 108 height 61
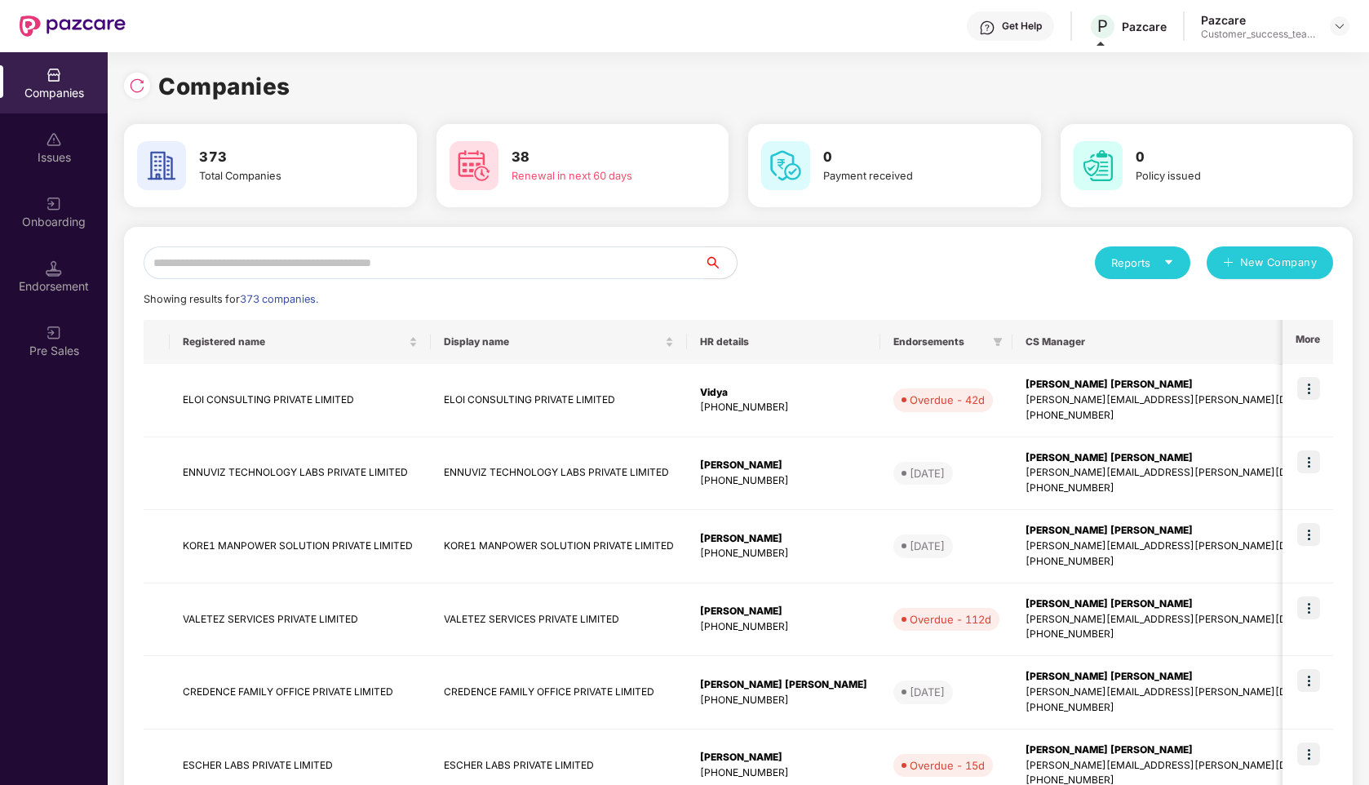
click at [424, 251] on input "text" at bounding box center [424, 262] width 561 height 33
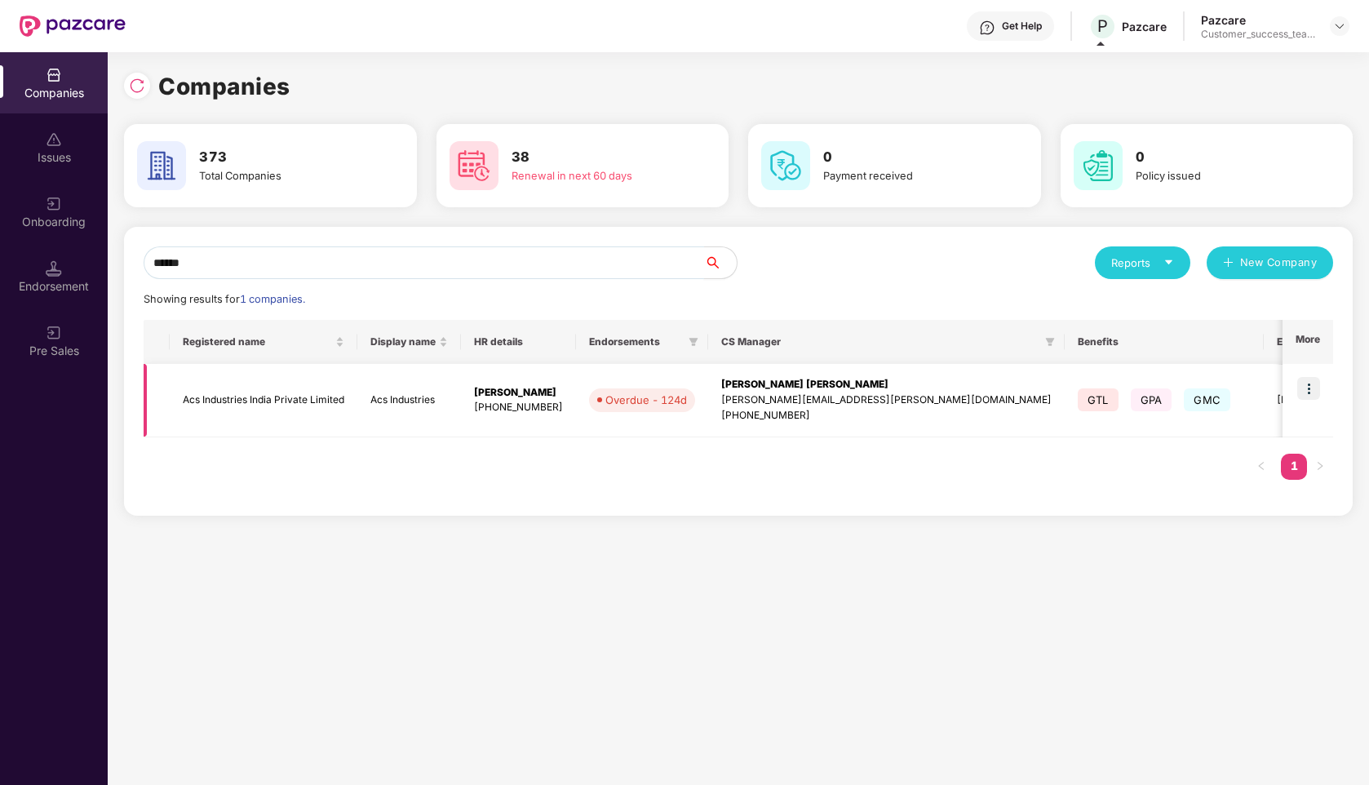
type input "******"
click at [1308, 380] on img at bounding box center [1309, 388] width 23 height 23
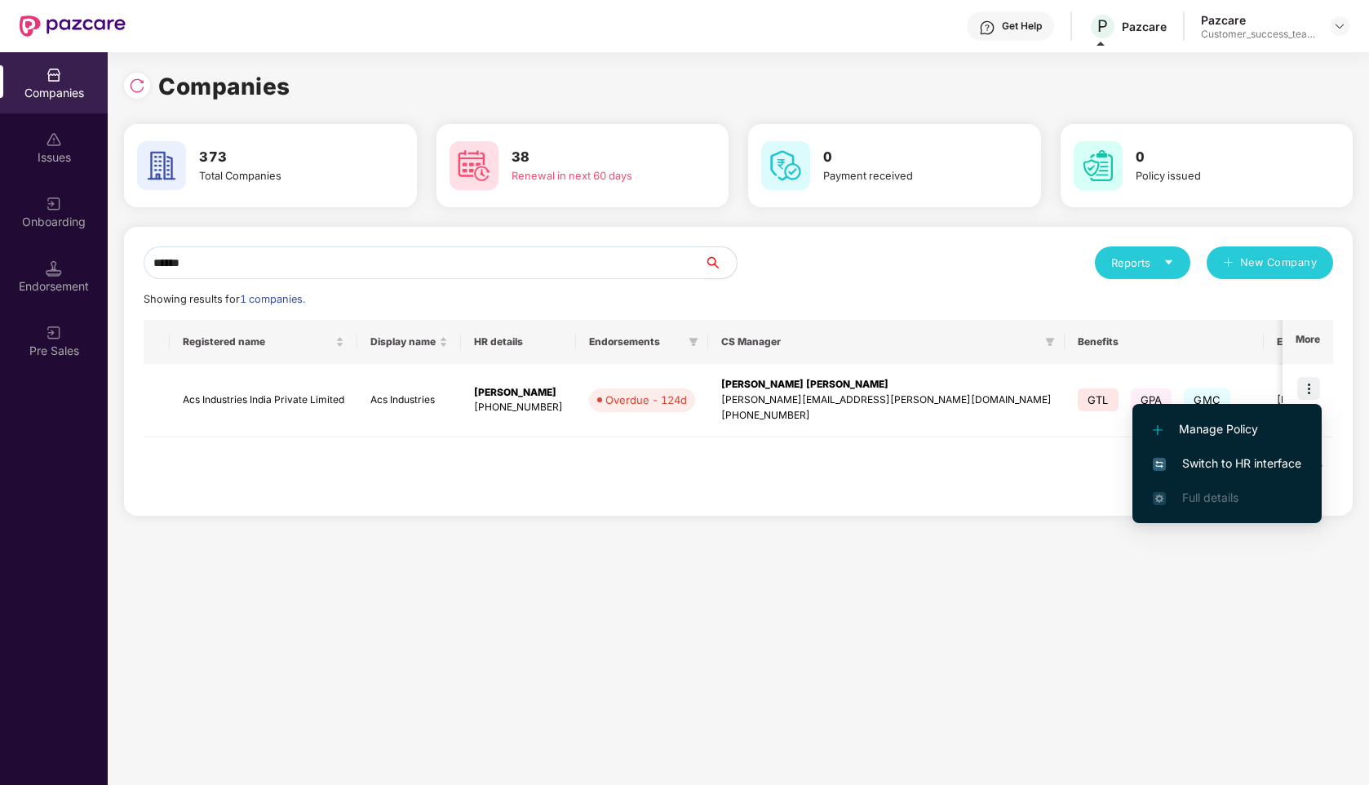
click at [1242, 456] on span "Switch to HR interface" at bounding box center [1227, 464] width 149 height 18
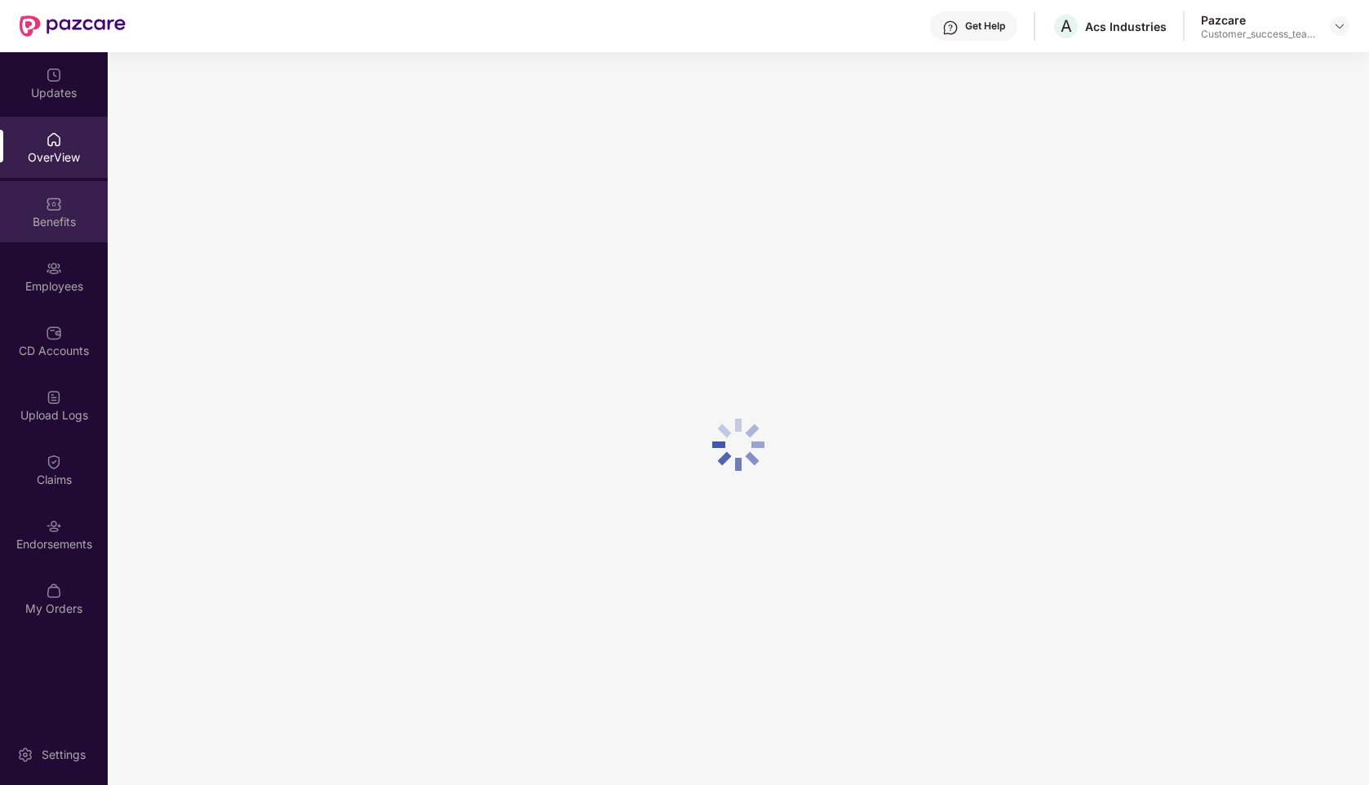
click at [40, 220] on div "Benefits" at bounding box center [54, 222] width 108 height 16
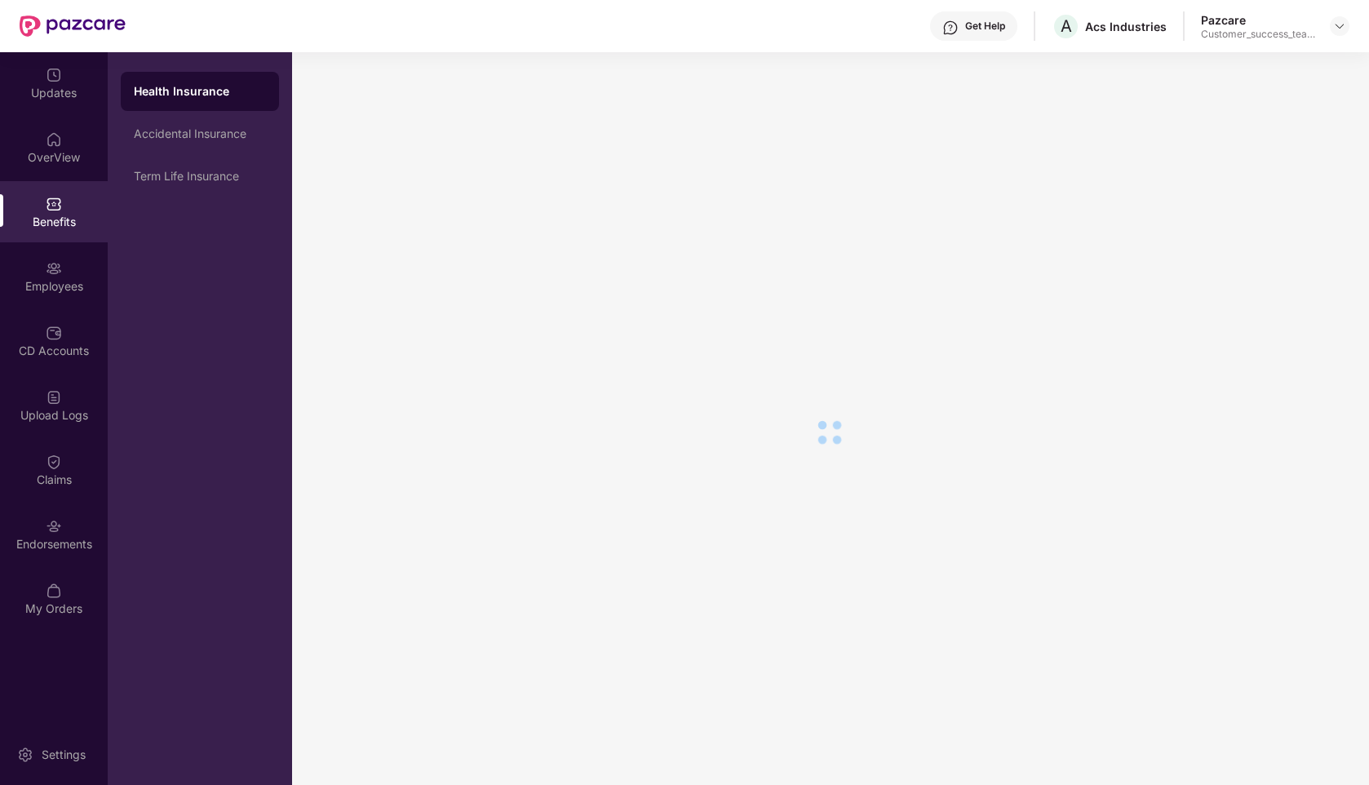
click at [215, 145] on div "Accidental Insurance" at bounding box center [200, 133] width 158 height 39
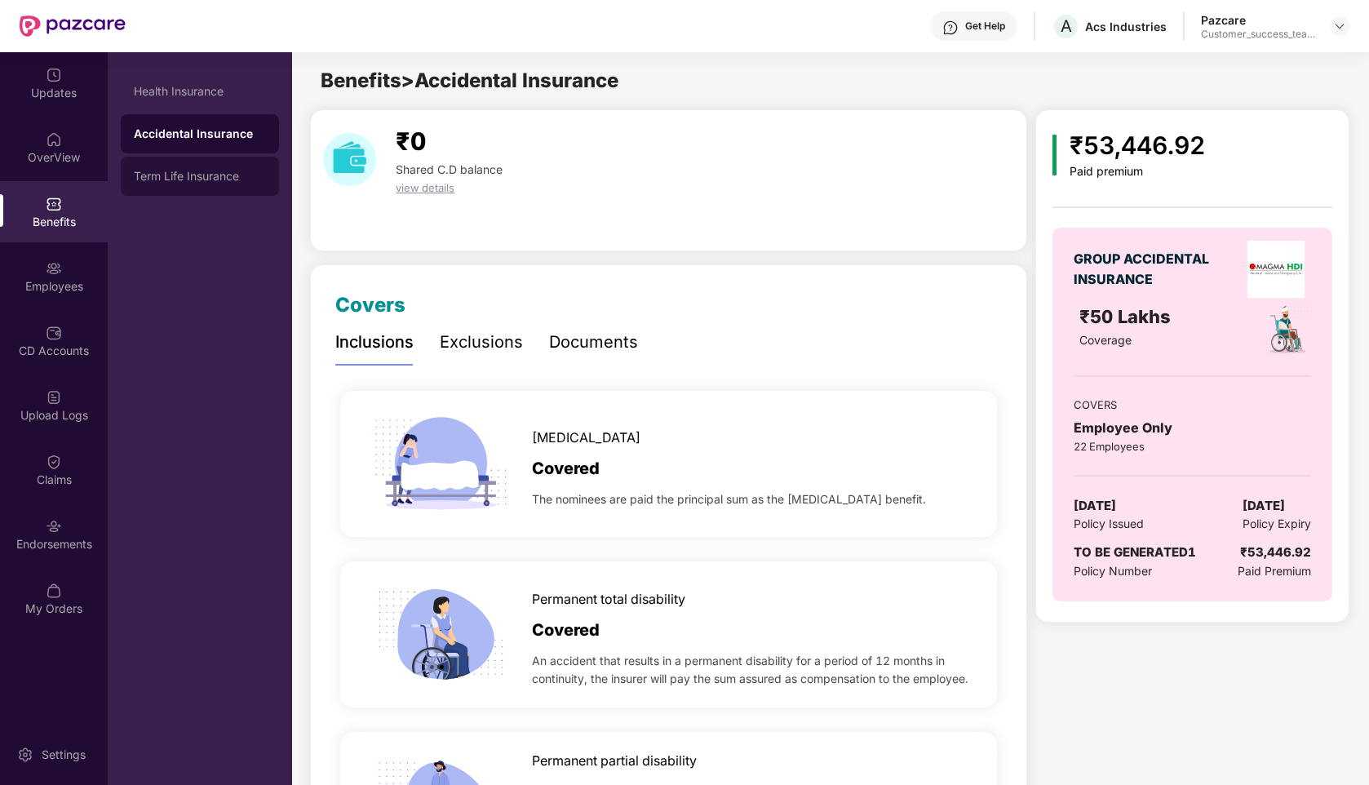
click at [218, 168] on div "Term Life Insurance" at bounding box center [200, 176] width 158 height 39
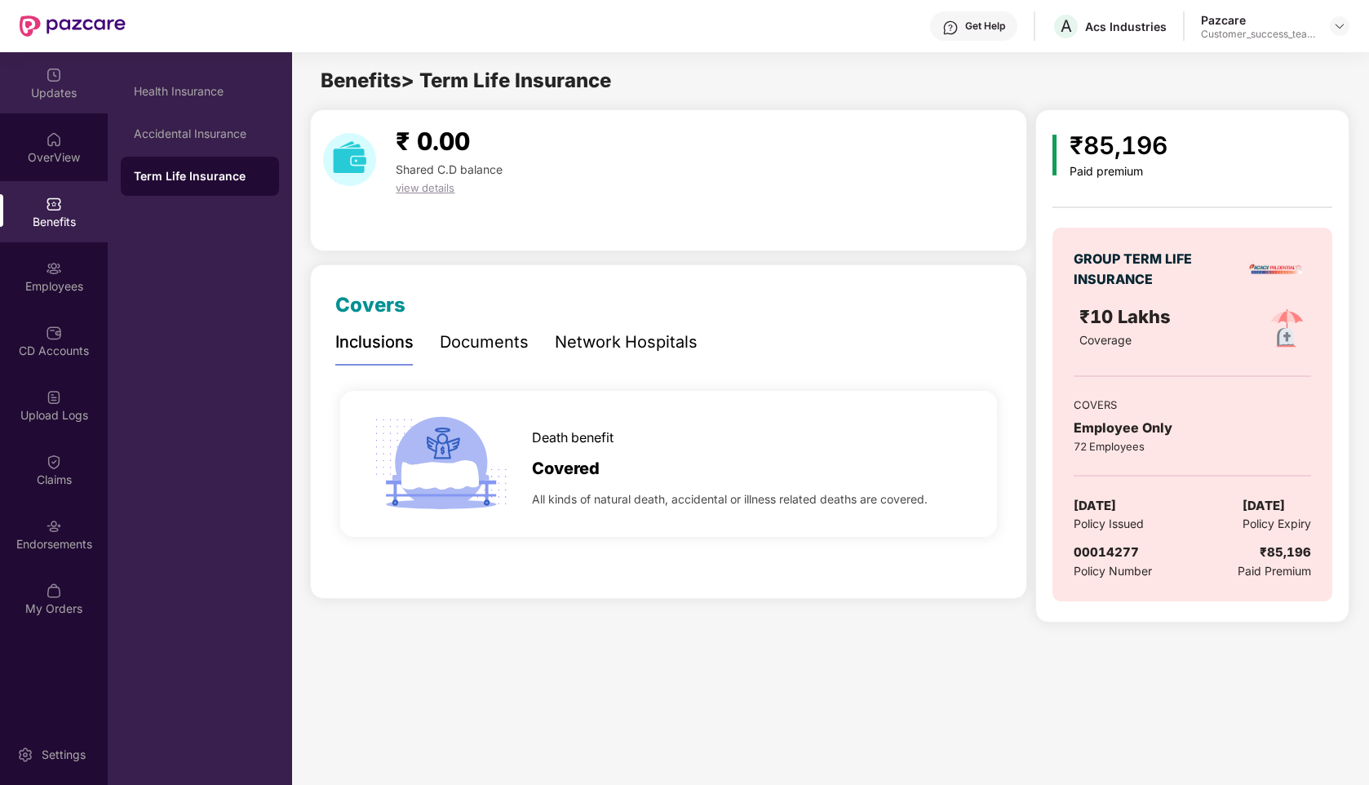
click at [59, 67] on img at bounding box center [54, 75] width 16 height 16
